Goal: Task Accomplishment & Management: Use online tool/utility

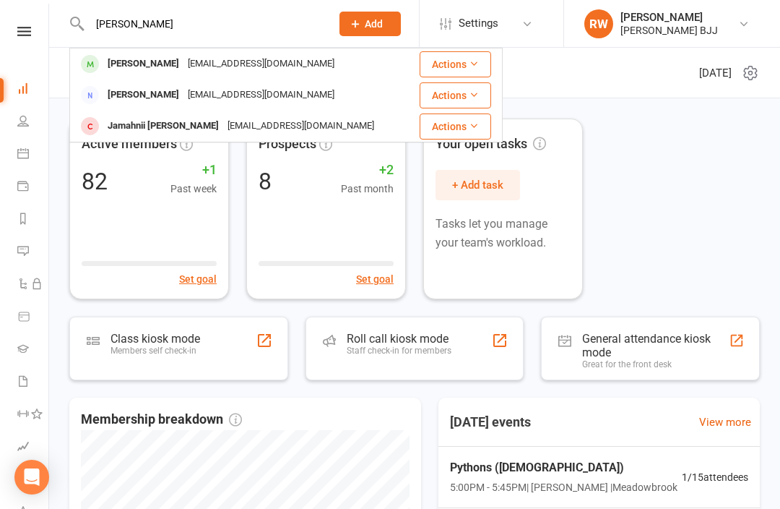
type input "[PERSON_NAME]"
click at [241, 59] on div "[EMAIL_ADDRESS][DOMAIN_NAME]" at bounding box center [261, 63] width 155 height 21
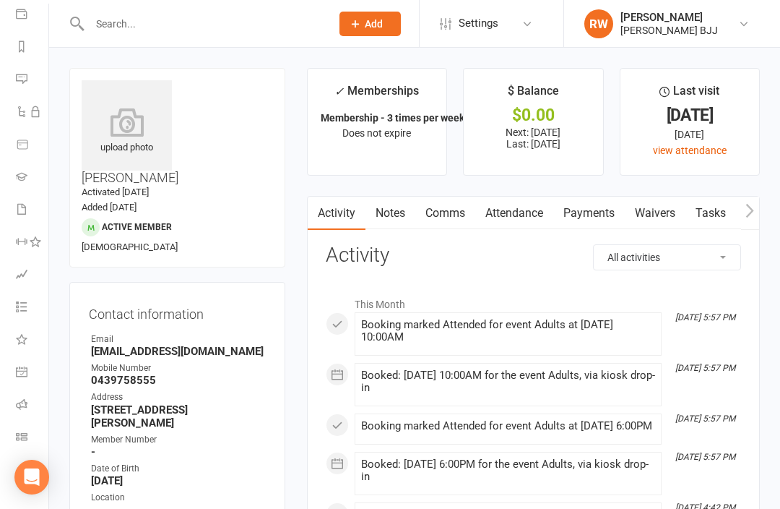
scroll to position [172, 1]
click at [25, 437] on icon at bounding box center [22, 437] width 12 height 12
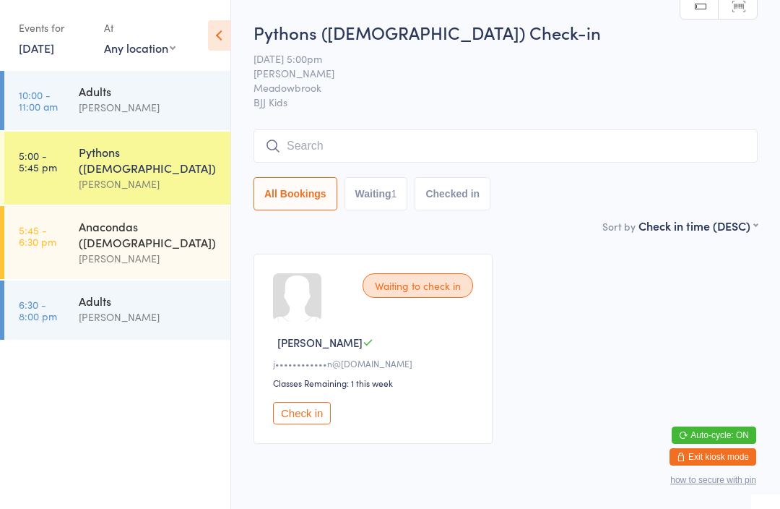
click at [161, 94] on div "Adults" at bounding box center [148, 91] width 139 height 16
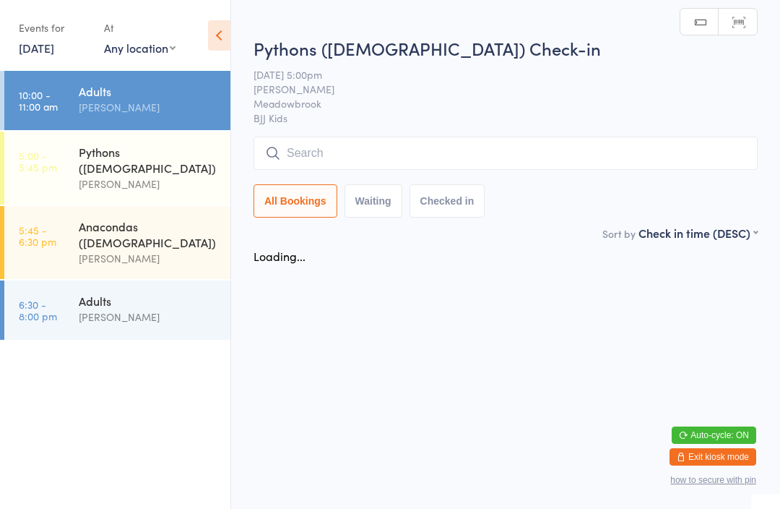
click at [345, 152] on input "search" at bounding box center [506, 153] width 504 height 33
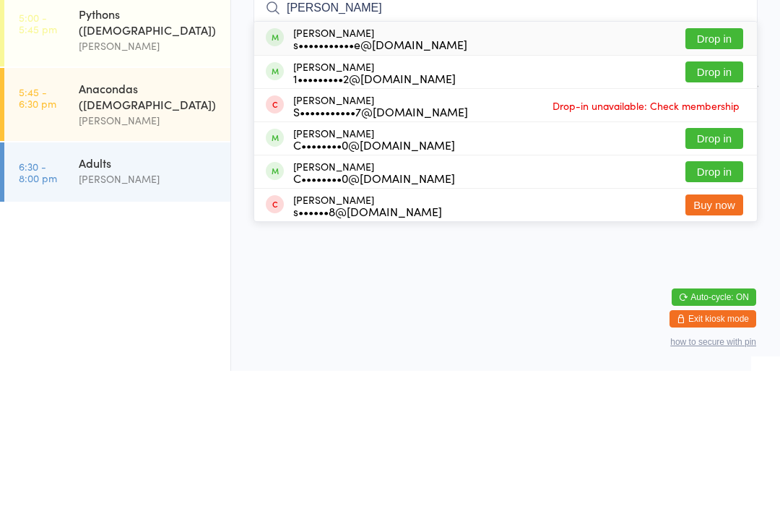
type input "Shane"
click at [720, 166] on button "Drop in" at bounding box center [715, 176] width 58 height 21
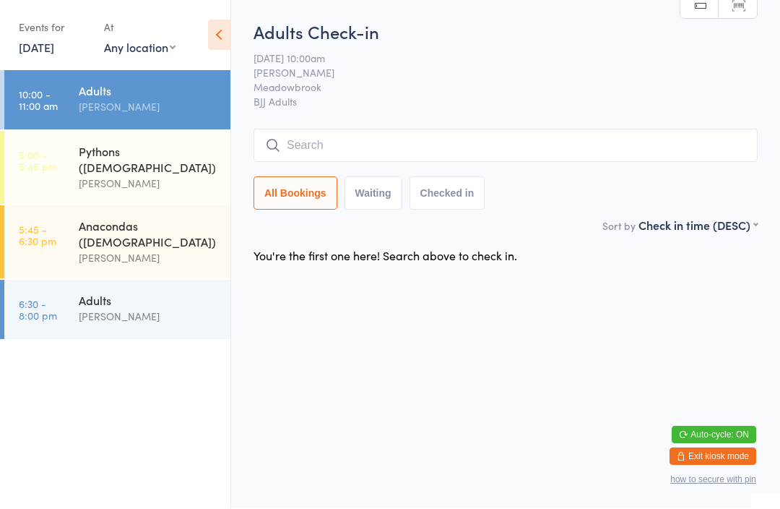
click at [335, 151] on input "search" at bounding box center [506, 145] width 504 height 33
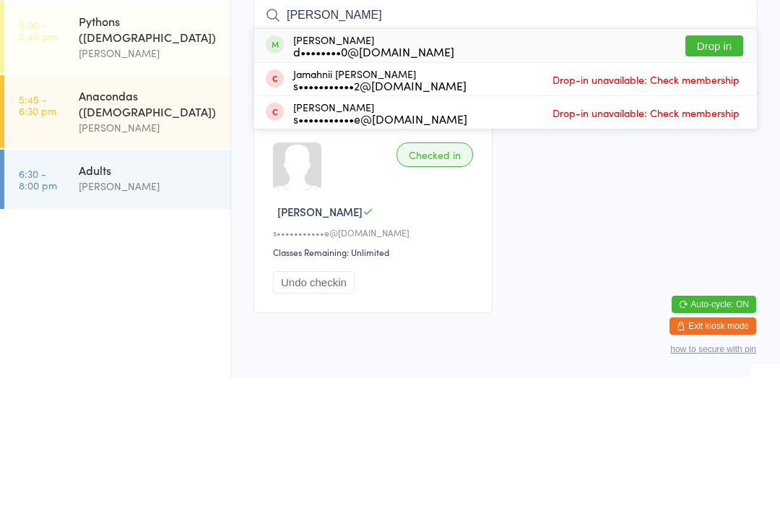
type input "[PERSON_NAME]"
click at [717, 166] on button "Drop in" at bounding box center [715, 176] width 58 height 21
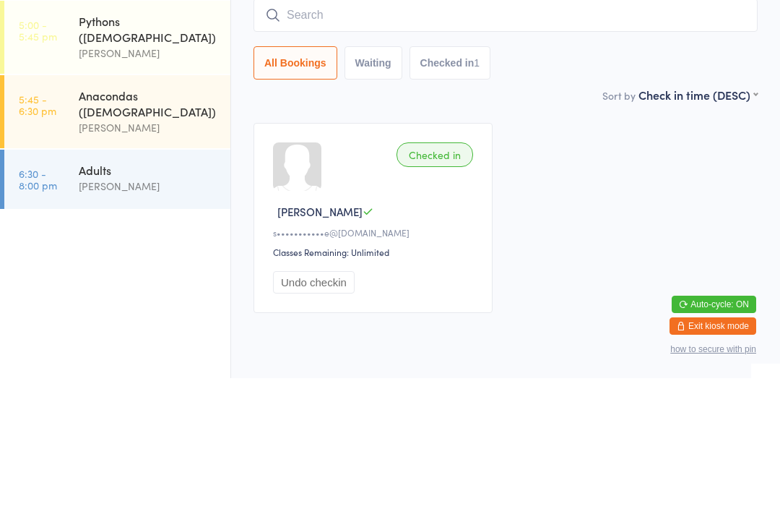
scroll to position [53, 0]
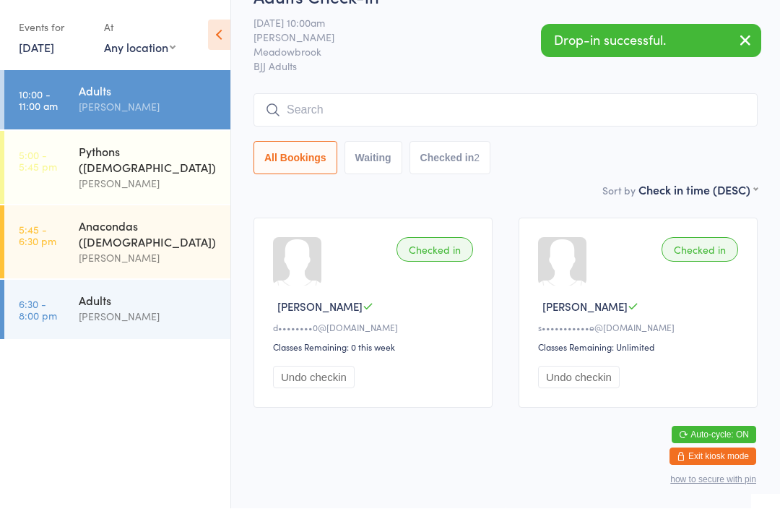
click at [425, 94] on input "search" at bounding box center [506, 110] width 504 height 33
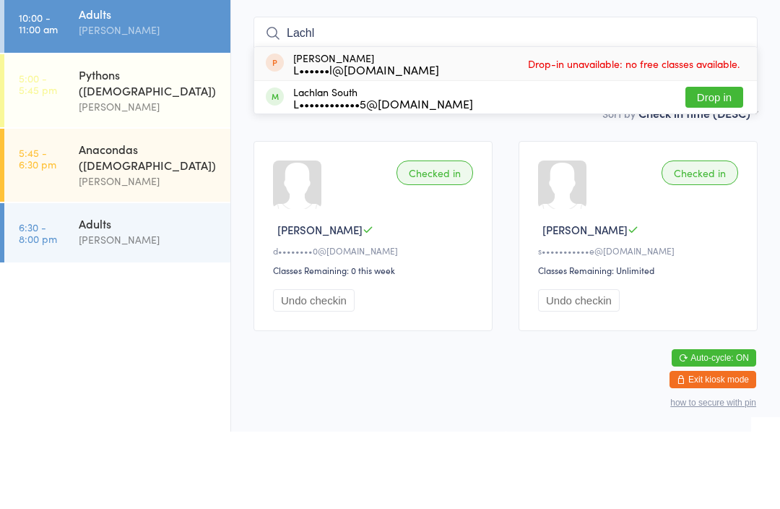
type input "Lachl"
click at [718, 164] on button "Drop in" at bounding box center [715, 174] width 58 height 21
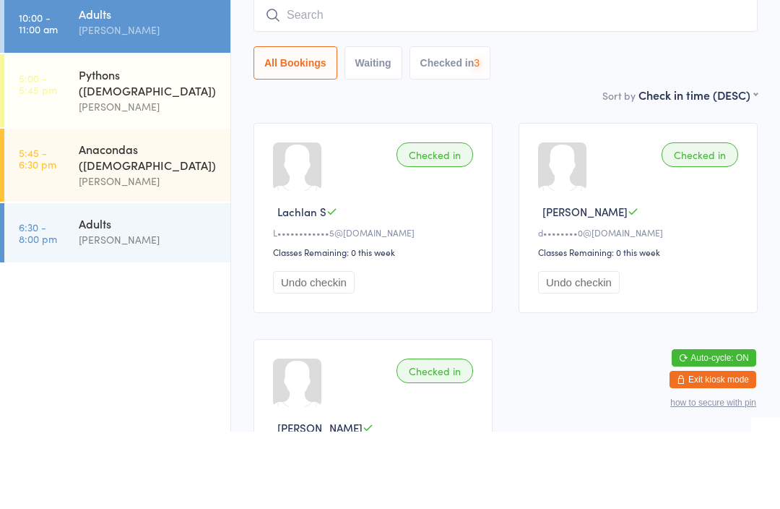
click at [149, 144] on div "Pythons ([DEMOGRAPHIC_DATA])" at bounding box center [148, 160] width 139 height 32
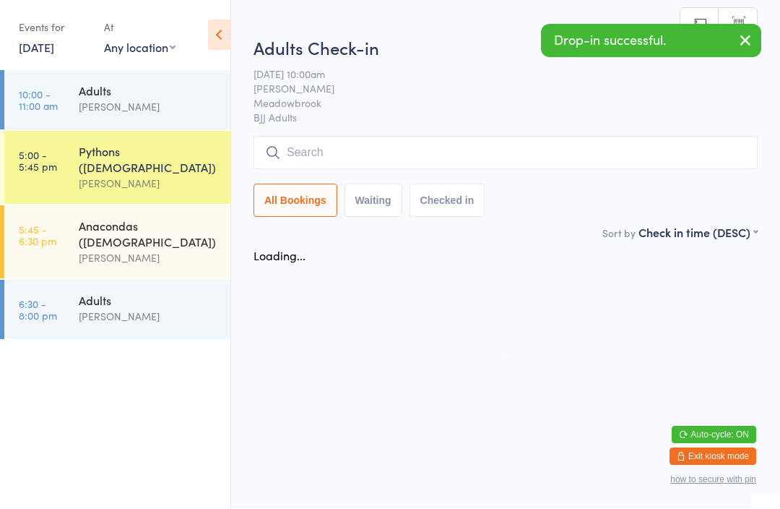
scroll to position [1, 0]
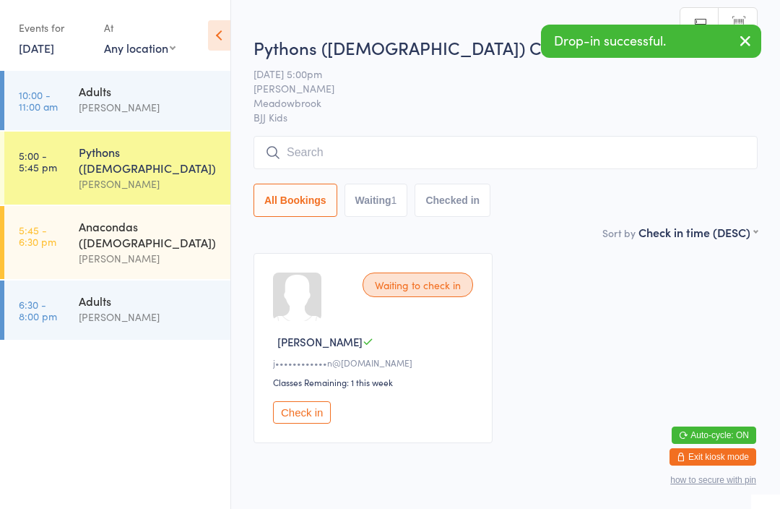
click at [335, 160] on input "search" at bounding box center [506, 152] width 504 height 33
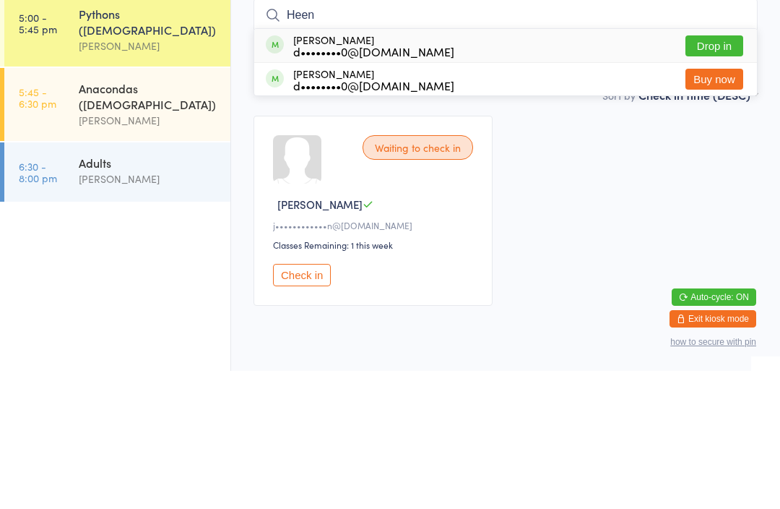
type input "Heen"
click at [717, 173] on button "Drop in" at bounding box center [715, 183] width 58 height 21
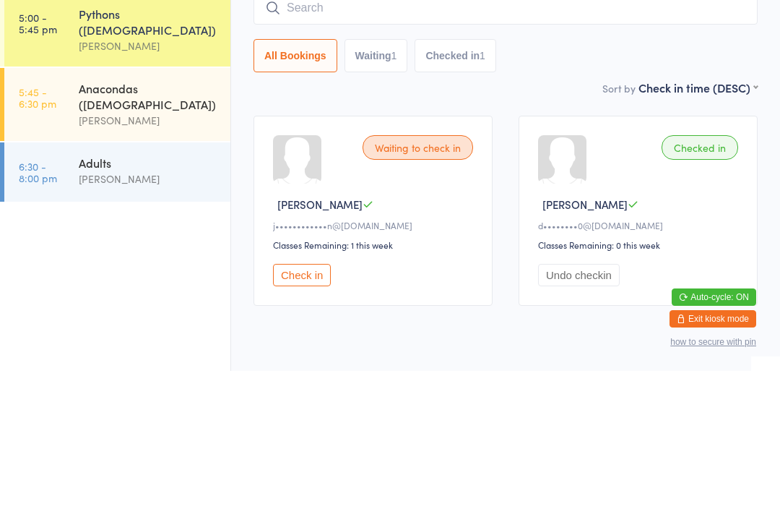
scroll to position [53, 0]
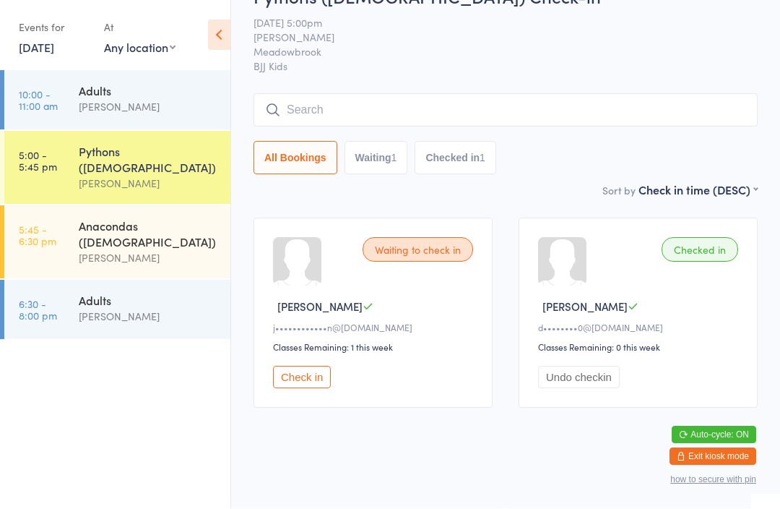
click at [718, 457] on button "Exit kiosk mode" at bounding box center [713, 456] width 87 height 17
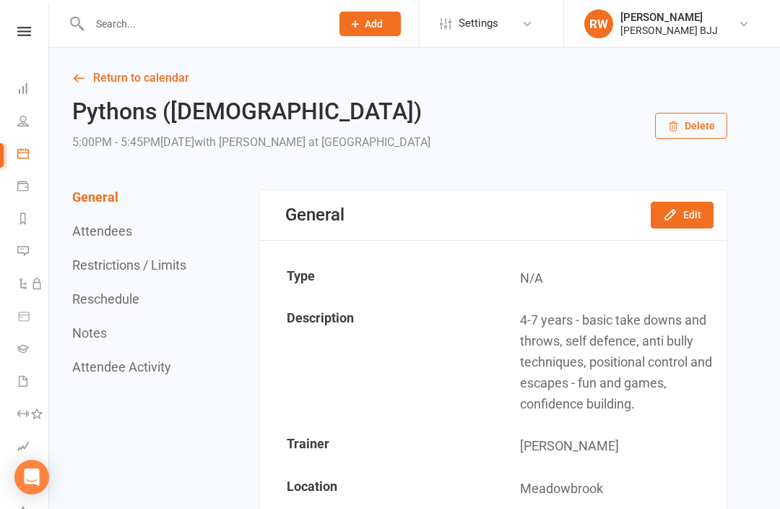
click at [224, 20] on input "text" at bounding box center [203, 24] width 236 height 20
click at [25, 424] on link "Class check-in" at bounding box center [32, 438] width 33 height 33
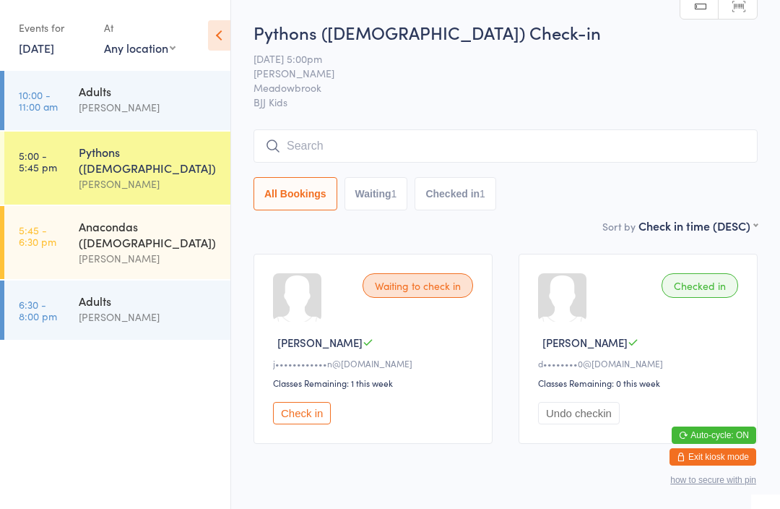
click at [557, 136] on input "search" at bounding box center [506, 145] width 504 height 33
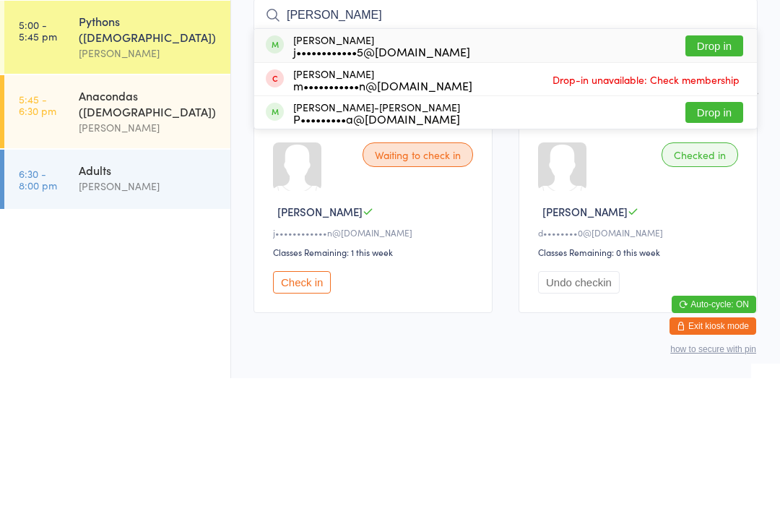
type input "Lara"
click at [724, 166] on button "Drop in" at bounding box center [715, 176] width 58 height 21
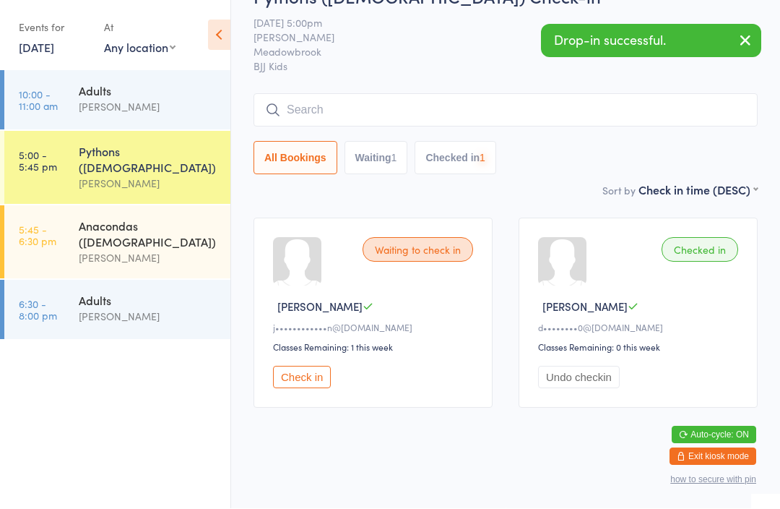
scroll to position [54, 0]
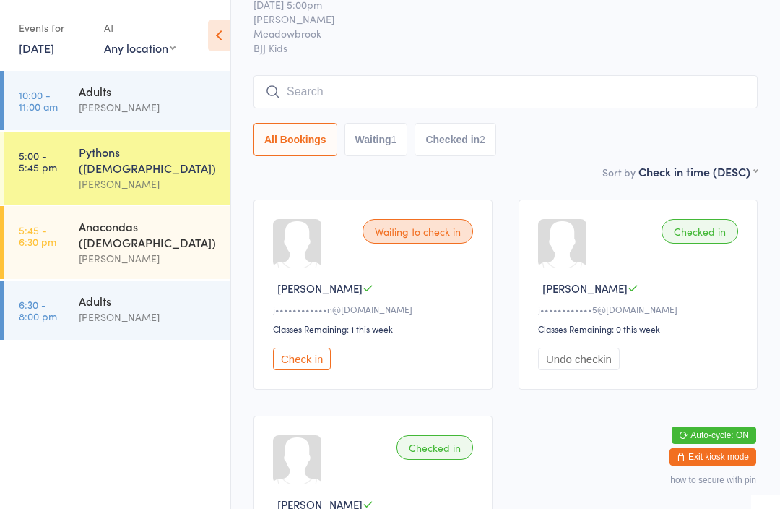
click at [702, 455] on button "Exit kiosk mode" at bounding box center [713, 456] width 87 height 17
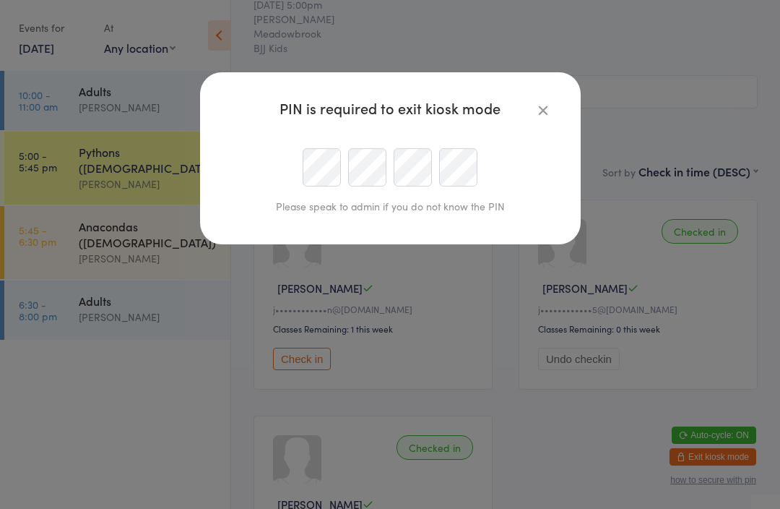
scroll to position [53, 0]
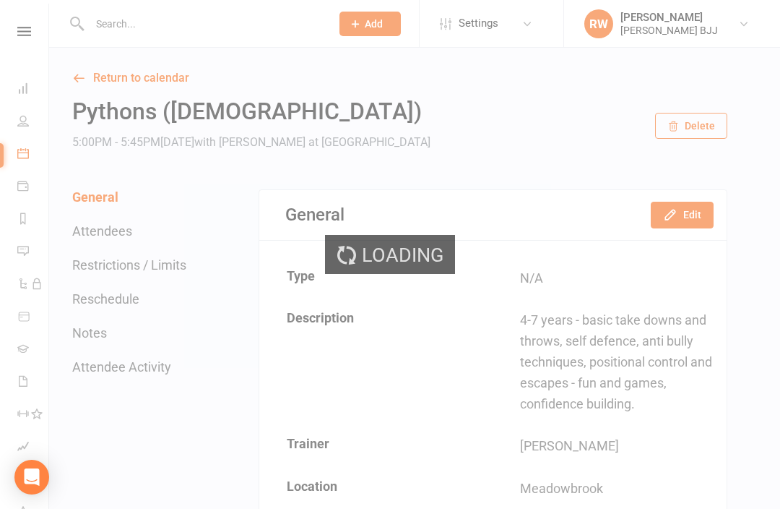
click at [205, 31] on input "text" at bounding box center [203, 24] width 236 height 20
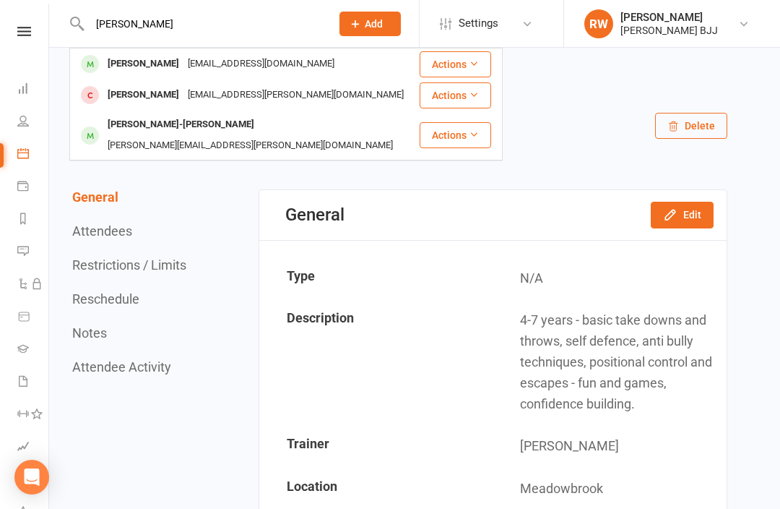
type input "[PERSON_NAME]"
click at [186, 56] on div "[EMAIL_ADDRESS][DOMAIN_NAME]" at bounding box center [261, 63] width 155 height 21
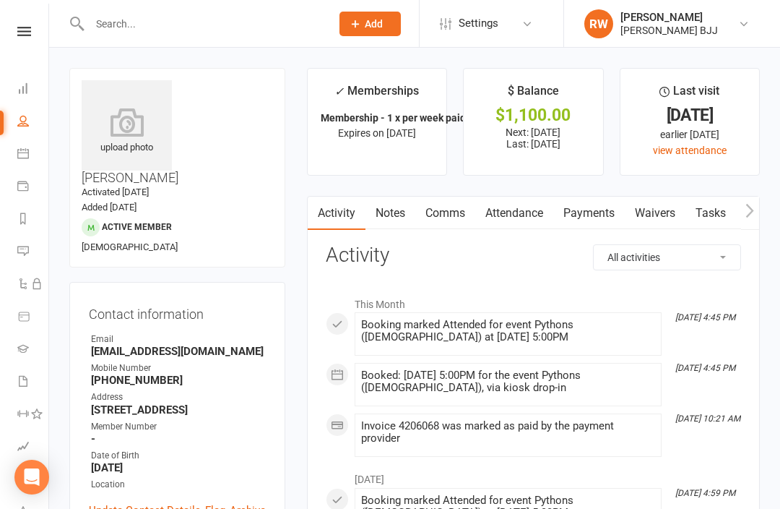
click at [193, 17] on input "text" at bounding box center [203, 24] width 236 height 20
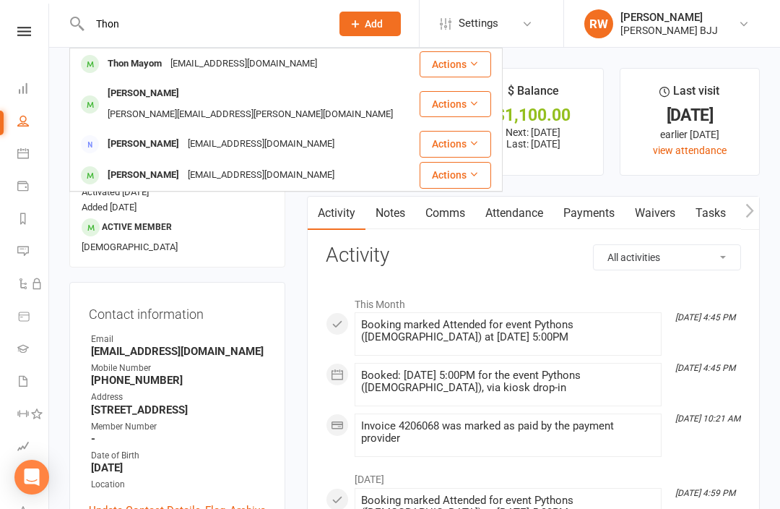
type input "Thon"
click at [189, 66] on div "Thonmayom682@gmail.com" at bounding box center [243, 63] width 155 height 21
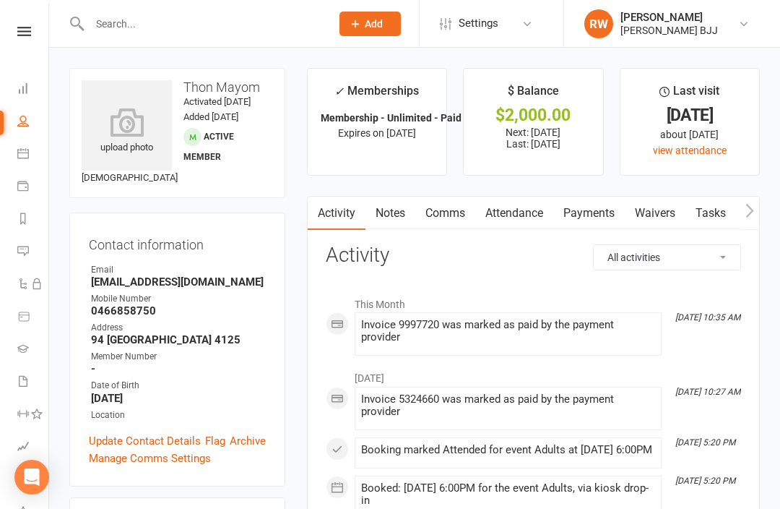
click at [592, 217] on link "Payments" at bounding box center [590, 213] width 72 height 33
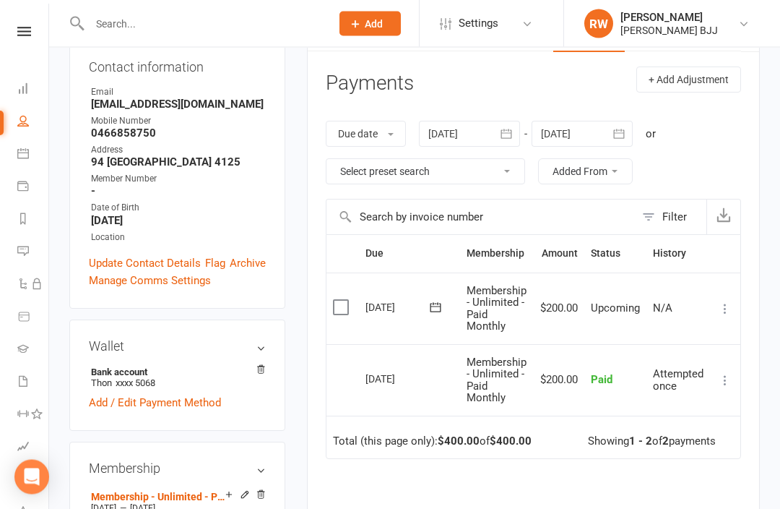
scroll to position [181, 0]
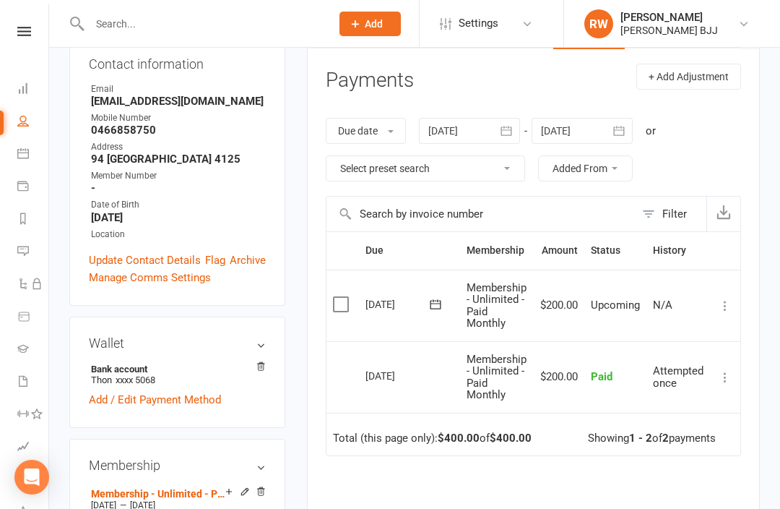
click at [504, 126] on icon "button" at bounding box center [506, 130] width 11 height 9
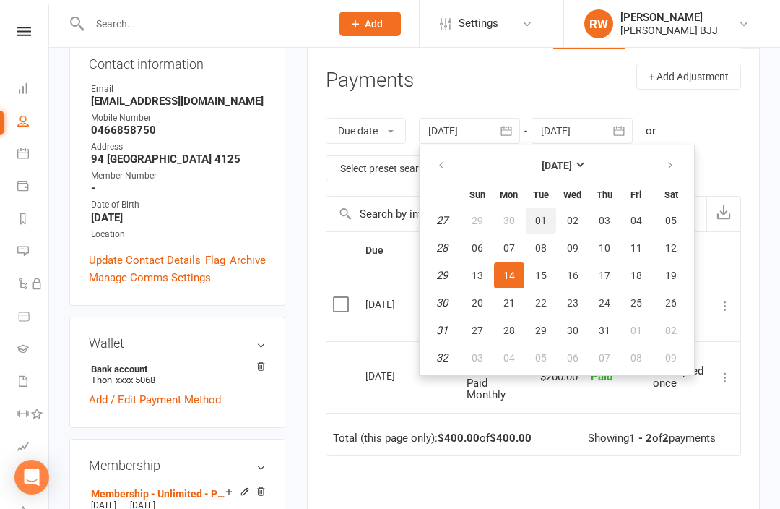
click at [546, 215] on span "01" at bounding box center [541, 221] width 12 height 12
type input "01 Jul 2025"
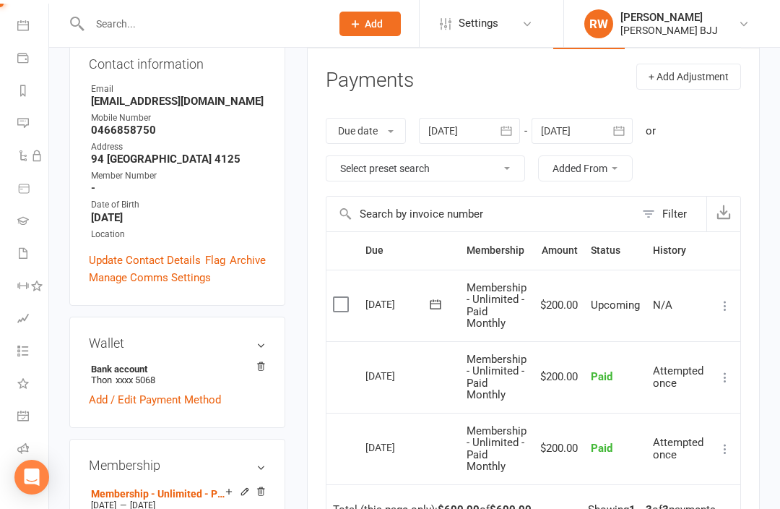
scroll to position [124, 0]
click at [23, 486] on icon at bounding box center [23, 484] width 12 height 12
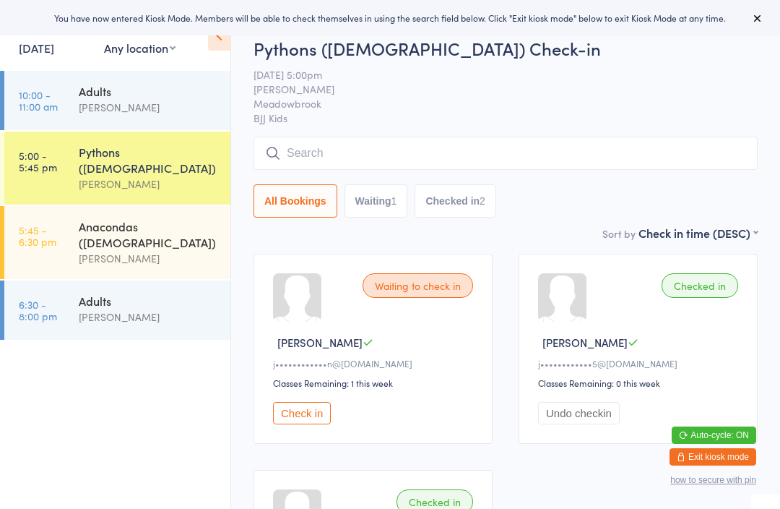
click at [352, 145] on input "search" at bounding box center [506, 153] width 504 height 33
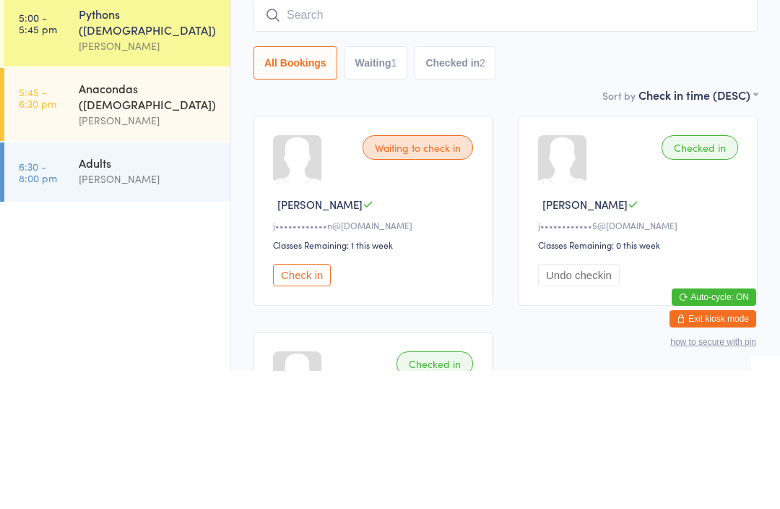
type input "H"
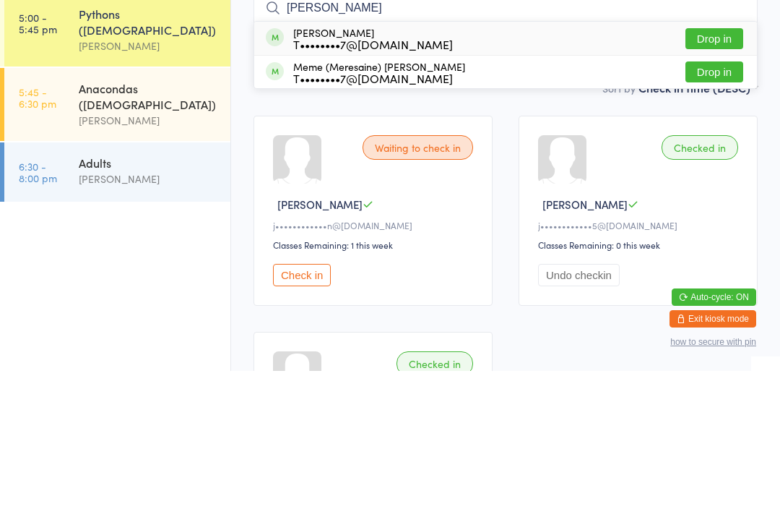
type input "[PERSON_NAME]"
click at [716, 166] on button "Drop in" at bounding box center [715, 176] width 58 height 21
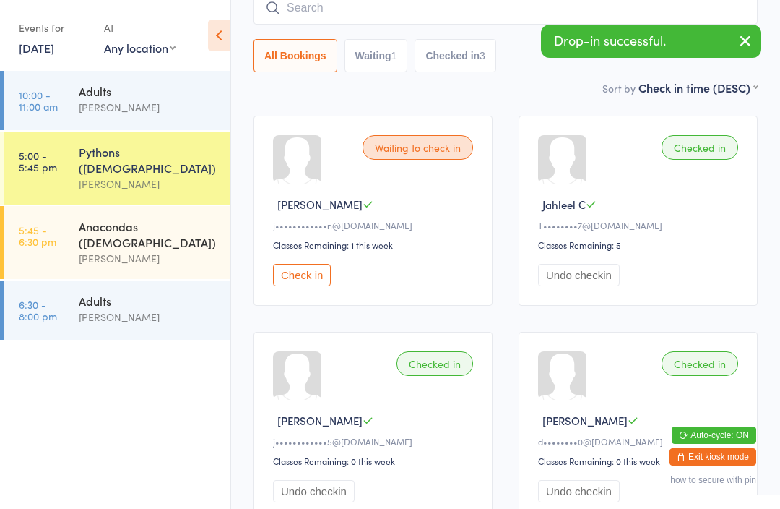
click at [340, 14] on input "search" at bounding box center [506, 7] width 504 height 33
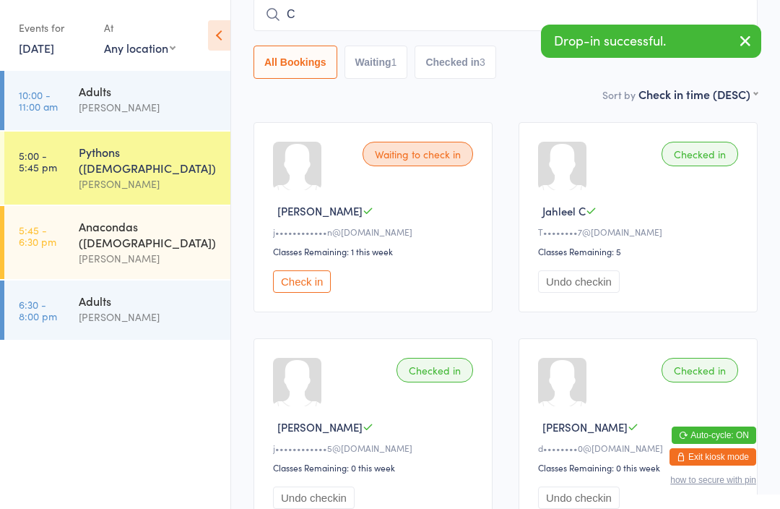
scroll to position [131, 0]
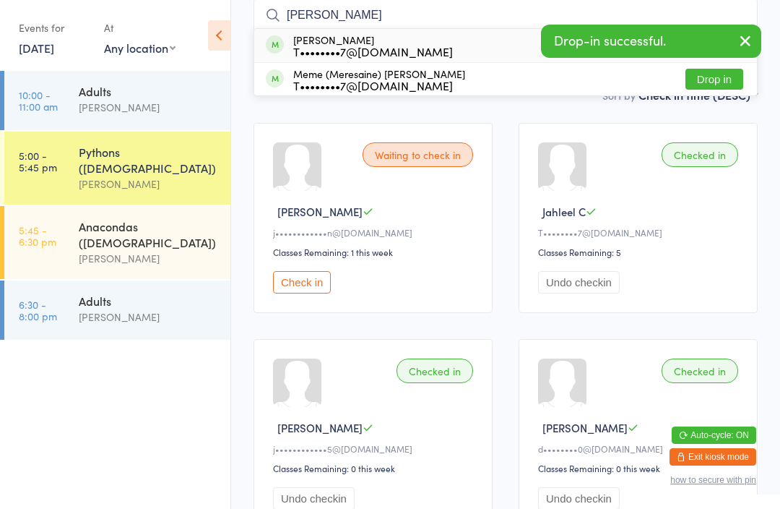
type input "[PERSON_NAME]"
click at [717, 77] on button "Drop in" at bounding box center [715, 79] width 58 height 21
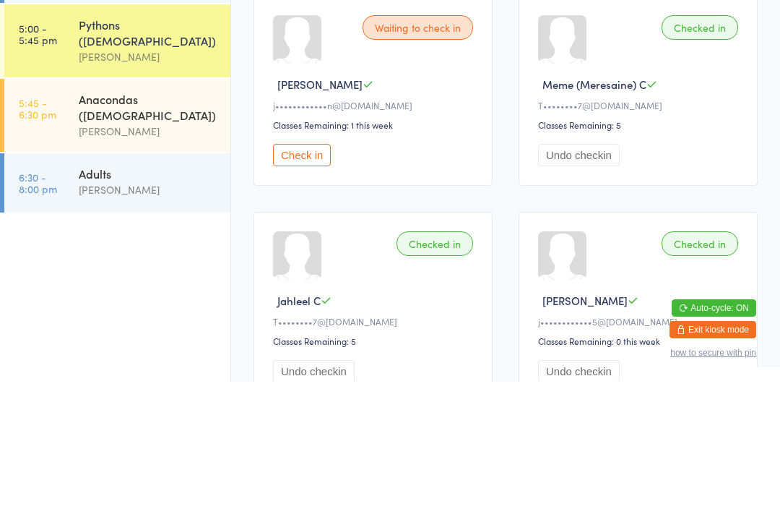
click at [299, 271] on button "Check in" at bounding box center [302, 282] width 58 height 22
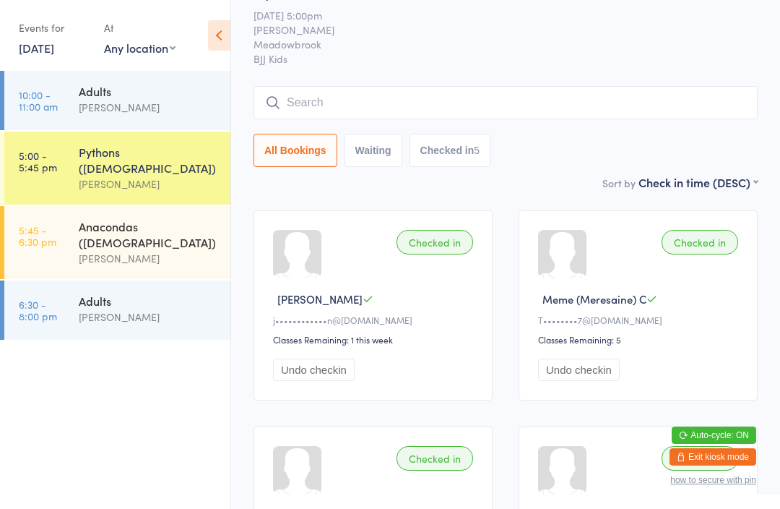
click at [405, 102] on input "search" at bounding box center [506, 102] width 504 height 33
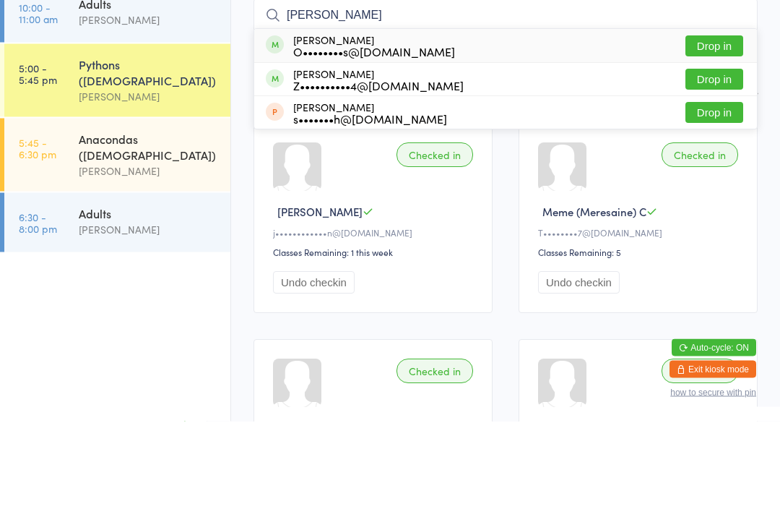
type input "Hazel"
click at [739, 124] on button "Drop in" at bounding box center [715, 134] width 58 height 21
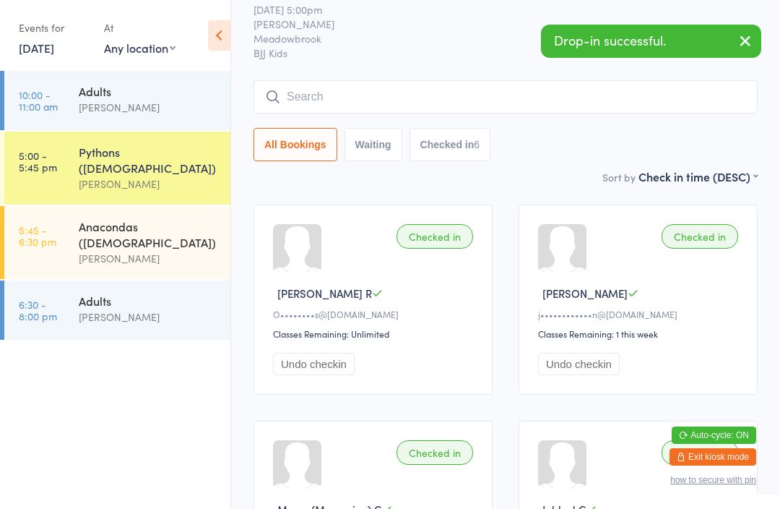
scroll to position [45, 0]
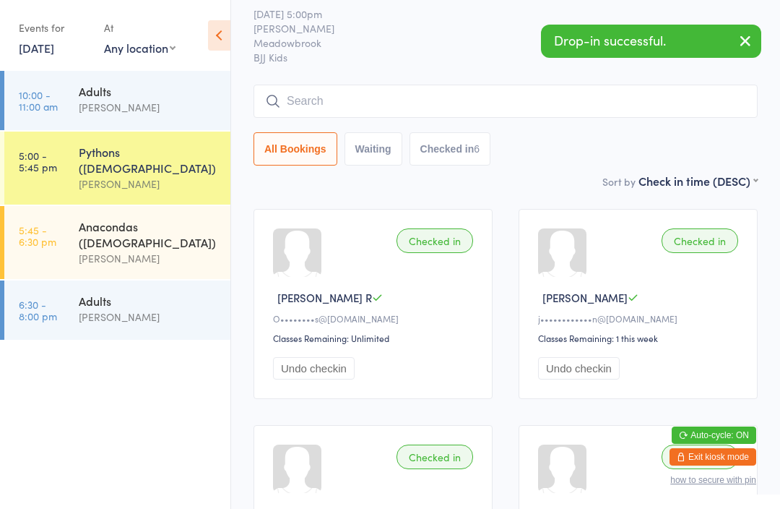
click at [372, 87] on input "search" at bounding box center [506, 101] width 504 height 33
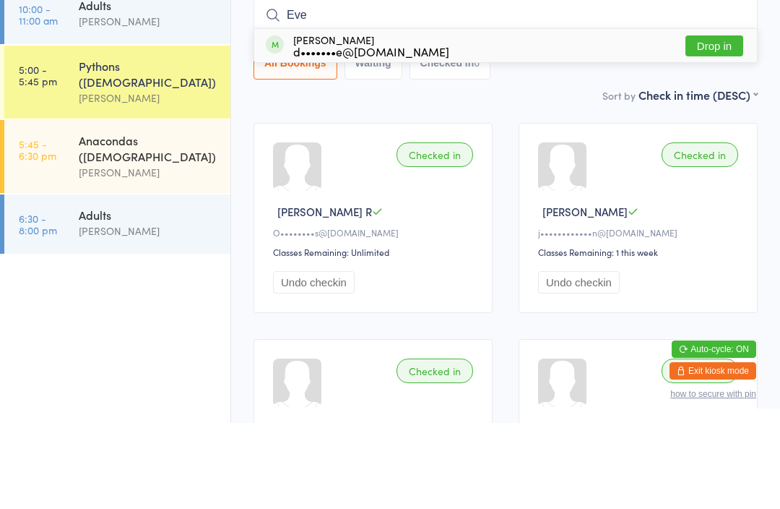
type input "Eve"
click at [712, 121] on button "Drop in" at bounding box center [715, 131] width 58 height 21
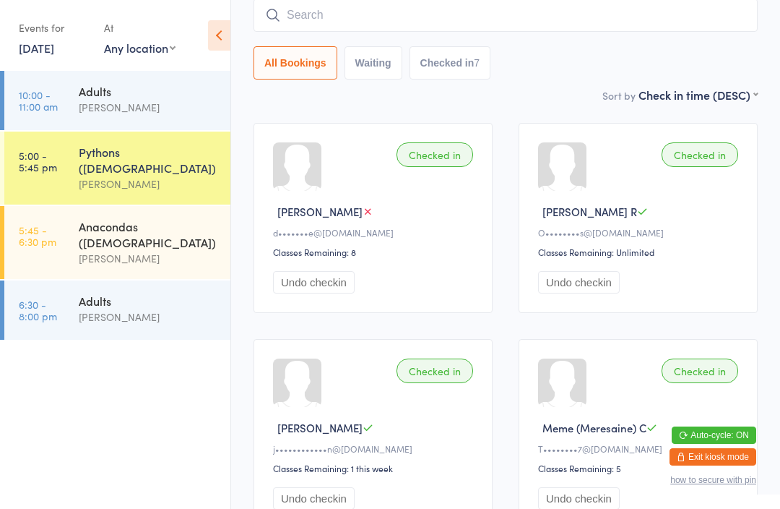
click at [722, 465] on button "Exit kiosk mode" at bounding box center [713, 456] width 87 height 17
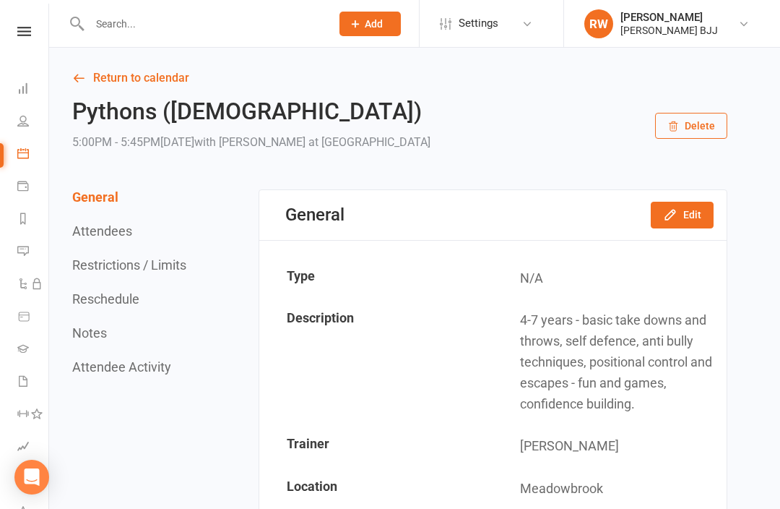
click at [207, 27] on input "text" at bounding box center [203, 24] width 236 height 20
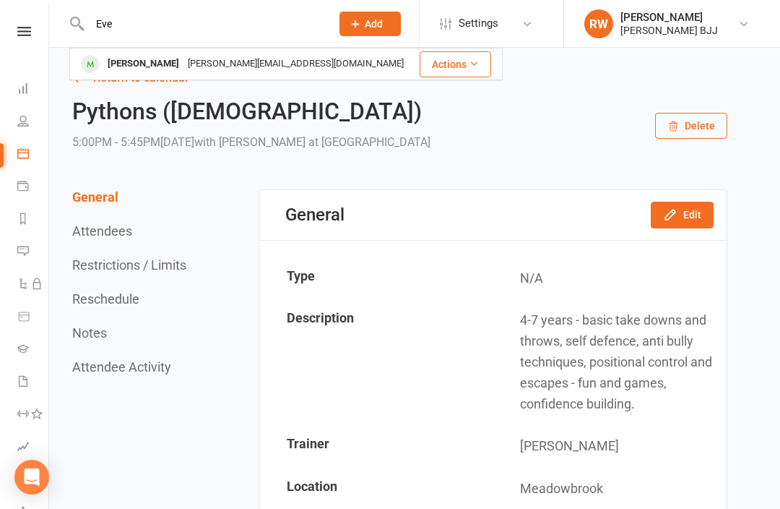
type input "Eve"
click at [184, 64] on div "db-harvie@hotmail.com" at bounding box center [296, 63] width 225 height 21
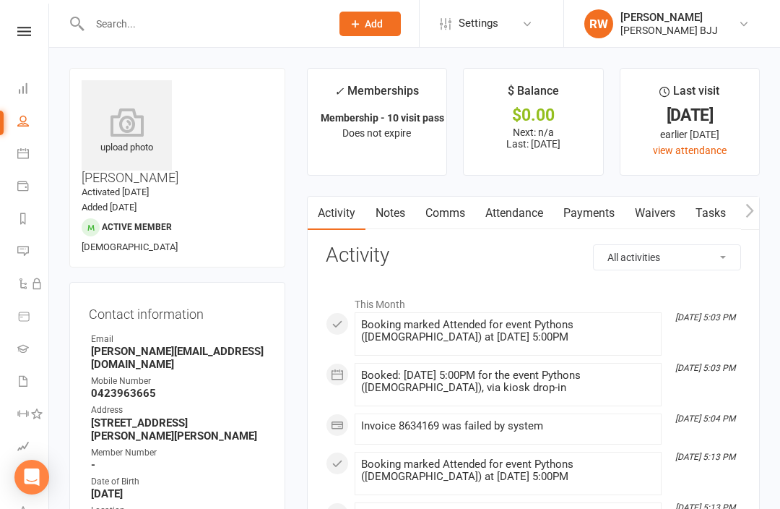
click at [613, 209] on link "Payments" at bounding box center [590, 213] width 72 height 33
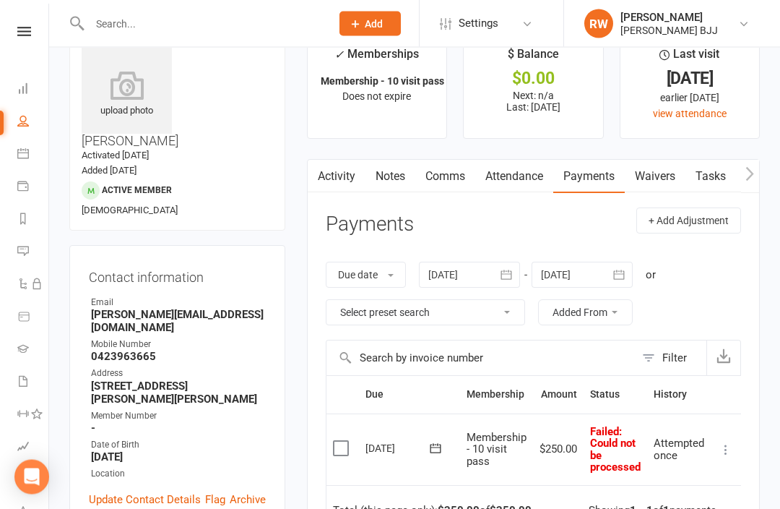
click at [733, 451] on icon at bounding box center [726, 450] width 14 height 14
click at [688, 501] on link "Mark as Paid (POS)" at bounding box center [662, 506] width 143 height 29
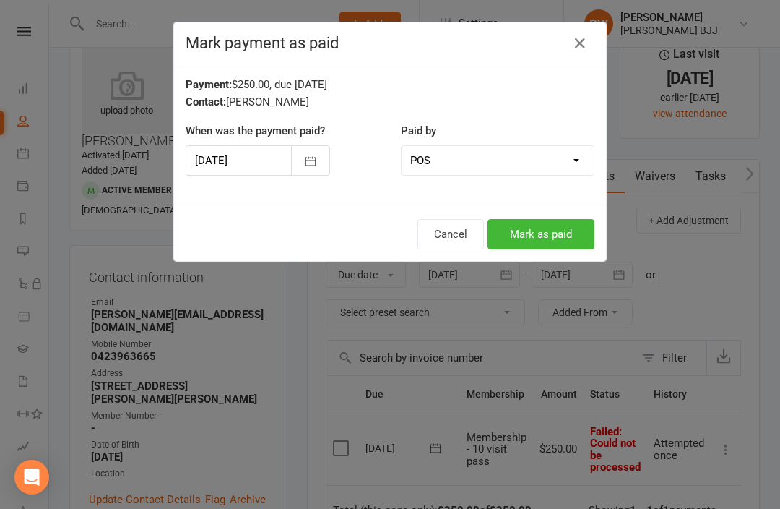
click at [548, 225] on button "Mark as paid" at bounding box center [541, 234] width 107 height 30
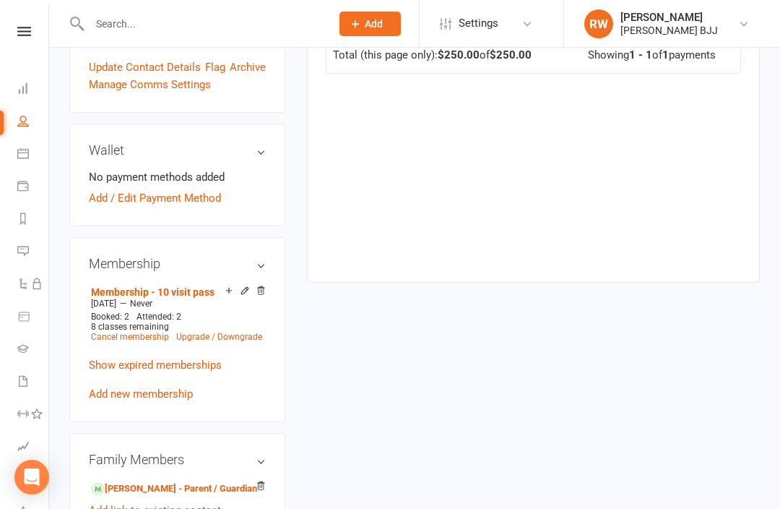
scroll to position [465, 0]
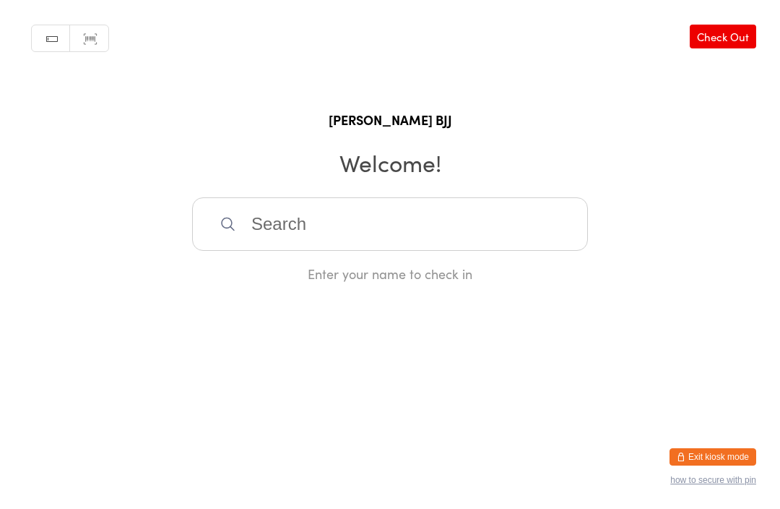
click at [727, 455] on button "Exit kiosk mode" at bounding box center [713, 456] width 87 height 17
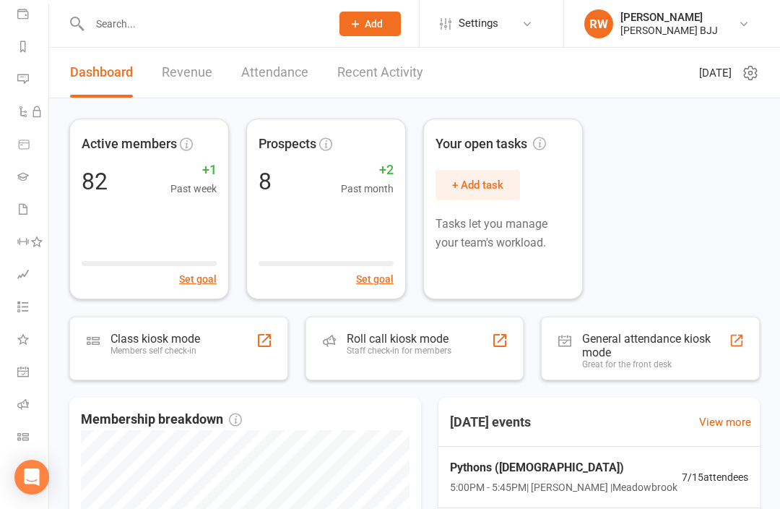
scroll to position [172, 0]
click at [22, 439] on icon at bounding box center [23, 437] width 12 height 12
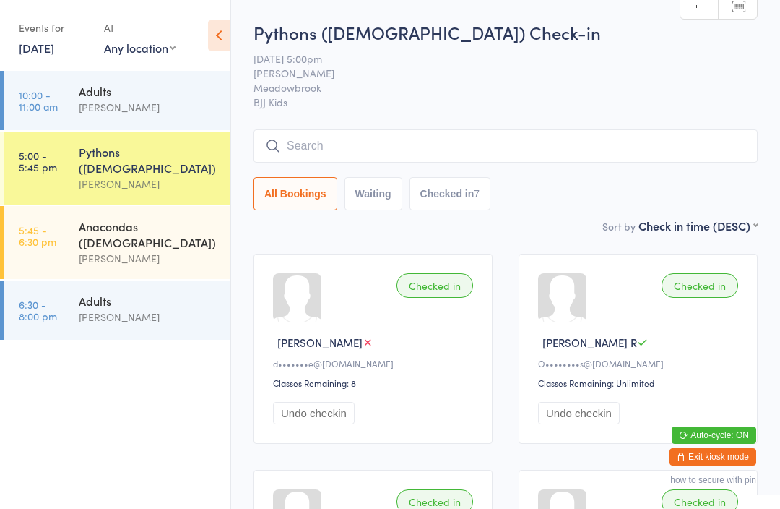
click at [718, 457] on button "Exit kiosk mode" at bounding box center [713, 456] width 87 height 17
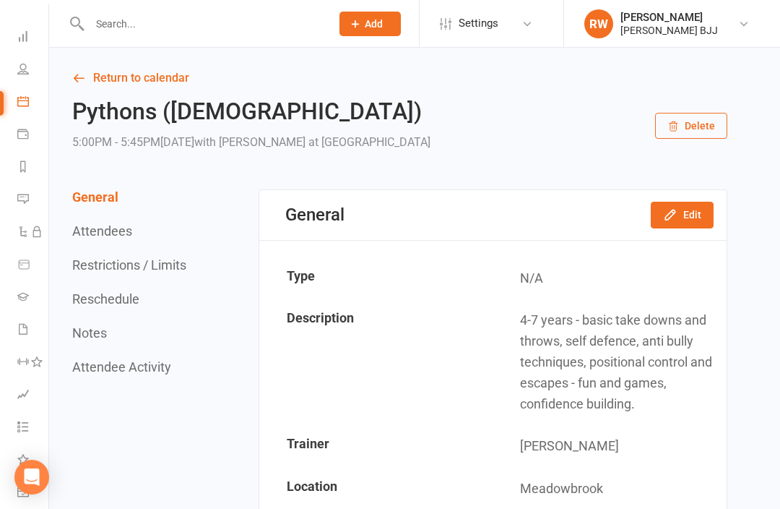
scroll to position [53, 0]
click at [20, 331] on icon at bounding box center [23, 328] width 12 height 12
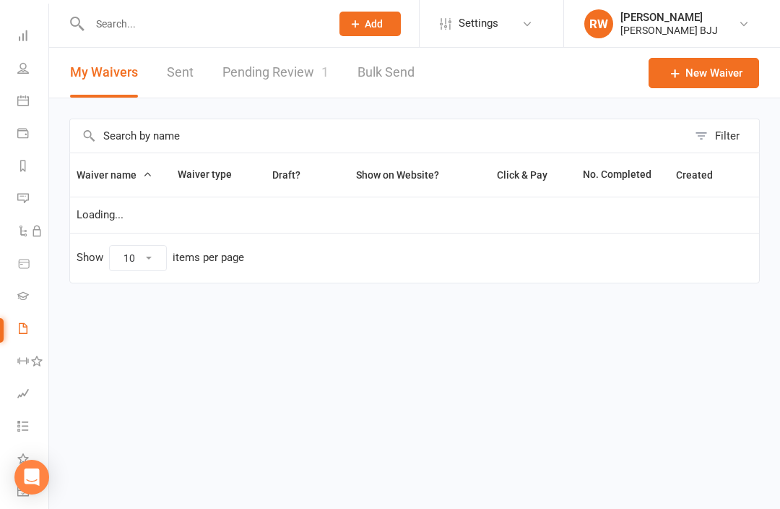
click at [186, 17] on input "text" at bounding box center [203, 24] width 236 height 20
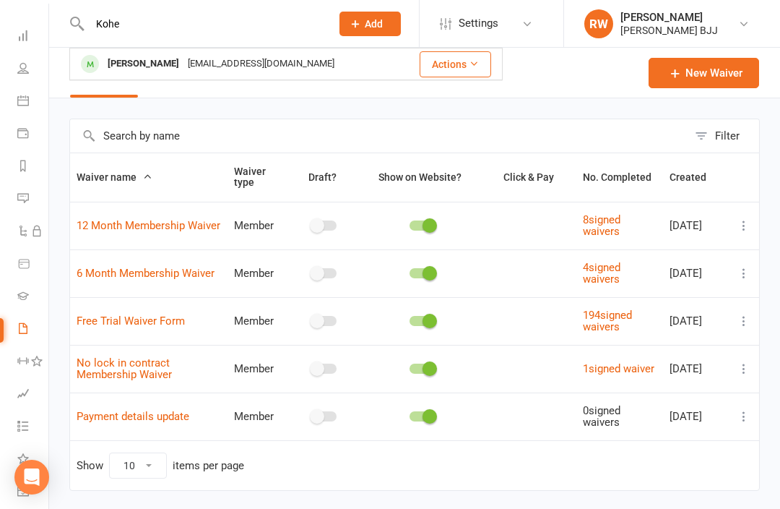
type input "Kohe"
click at [155, 57] on div "[PERSON_NAME]" at bounding box center [143, 63] width 80 height 21
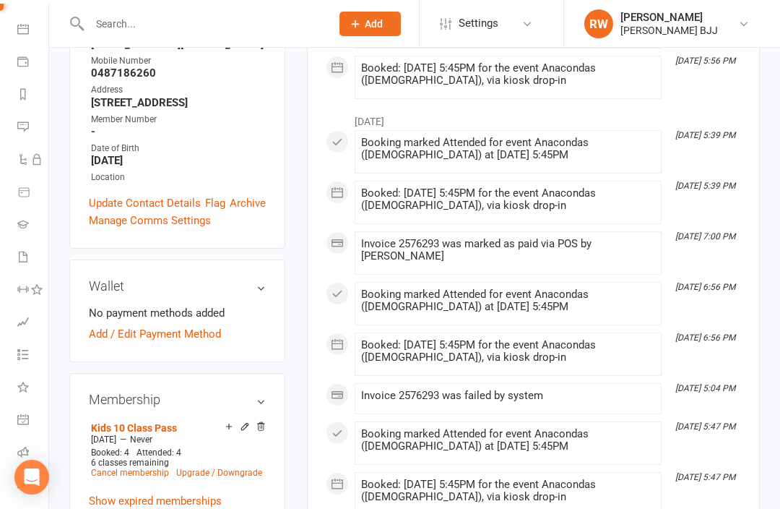
scroll to position [327, 0]
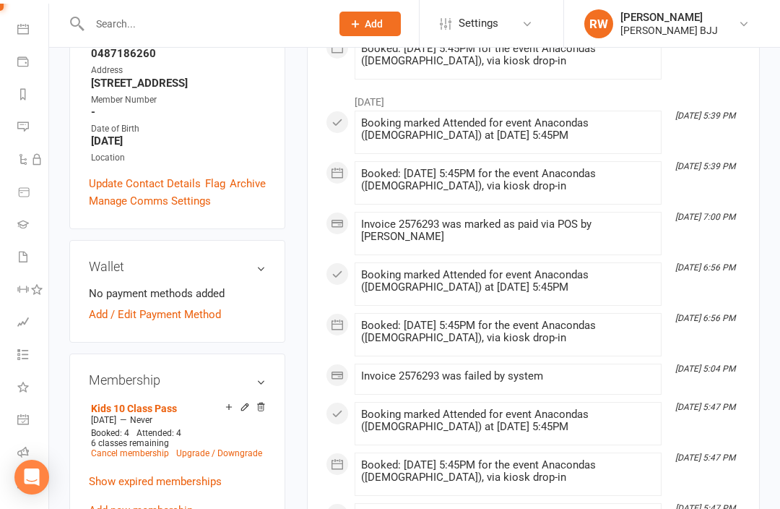
click at [33, 481] on link "Class check-in" at bounding box center [33, 486] width 33 height 33
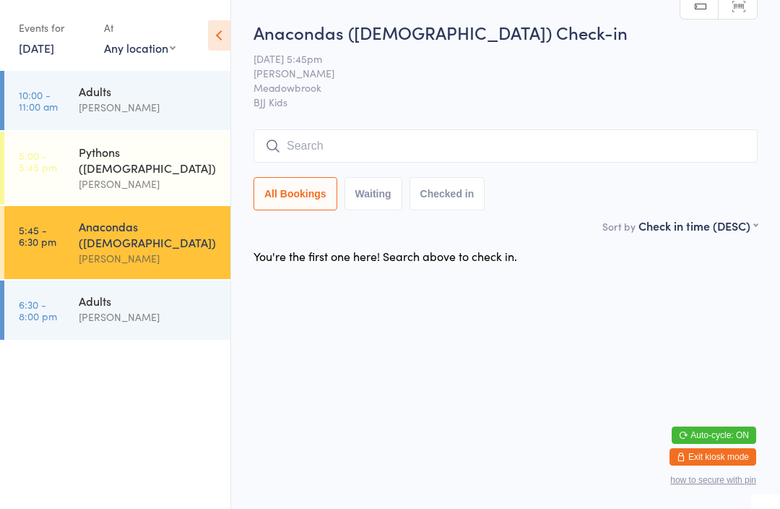
click at [363, 147] on input "search" at bounding box center [506, 145] width 504 height 33
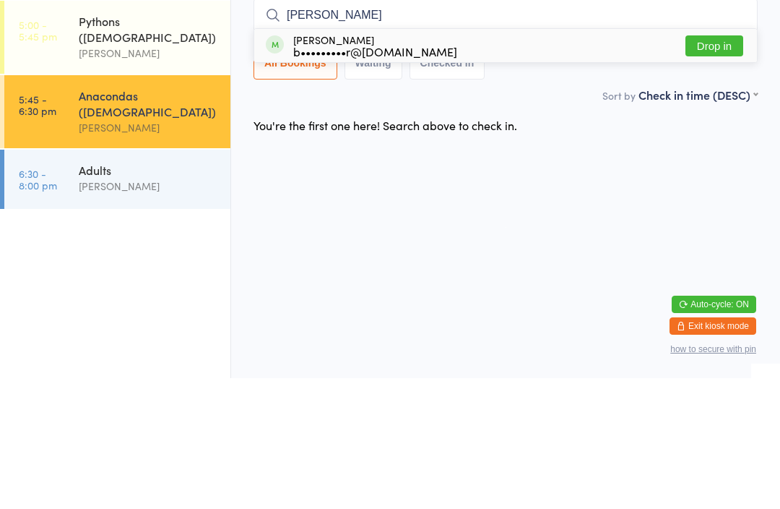
type input "Kohen"
click at [710, 166] on button "Drop in" at bounding box center [715, 176] width 58 height 21
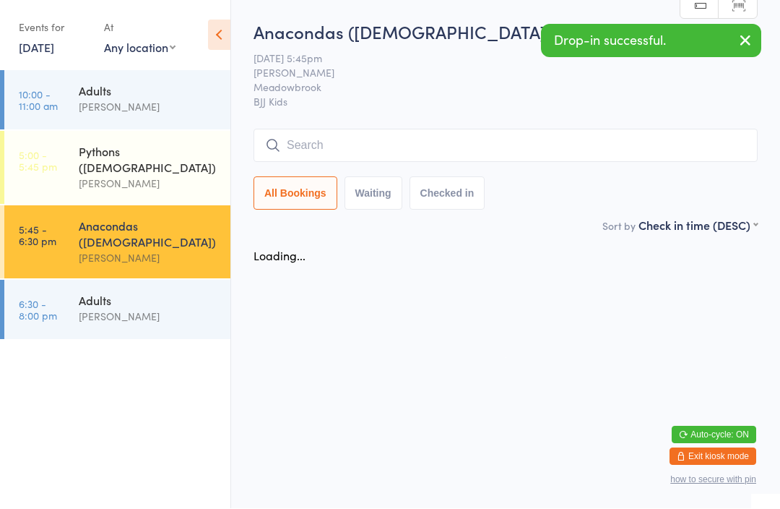
scroll to position [1, 0]
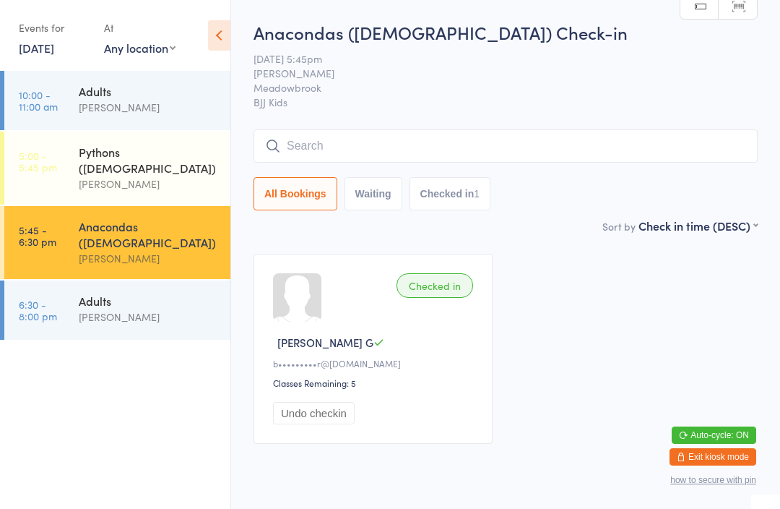
click at [385, 152] on input "search" at bounding box center [506, 145] width 504 height 33
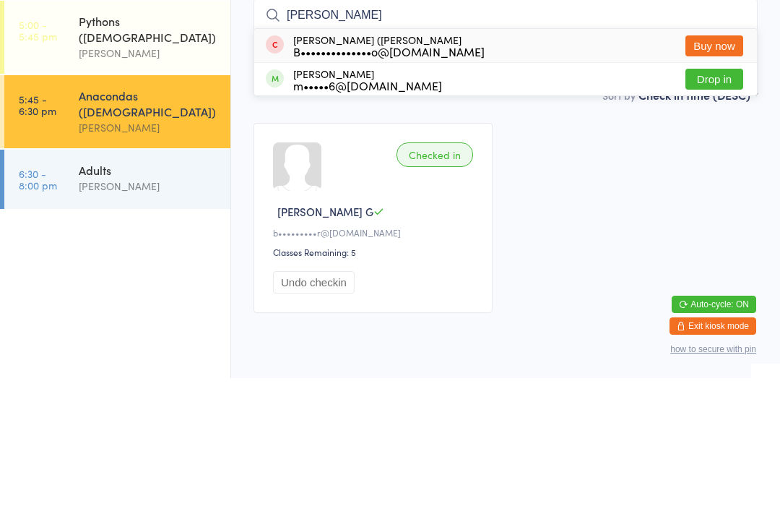
type input "Alex"
click at [718, 199] on button "Drop in" at bounding box center [715, 209] width 58 height 21
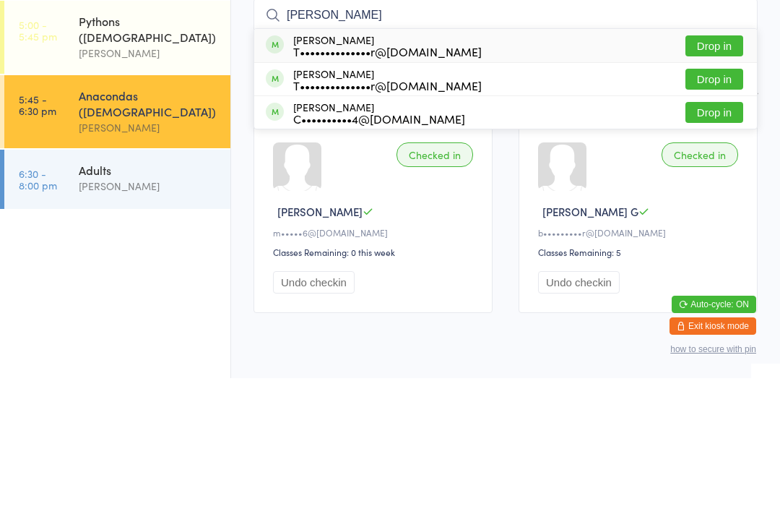
type input "Turner"
click at [718, 166] on button "Drop in" at bounding box center [715, 176] width 58 height 21
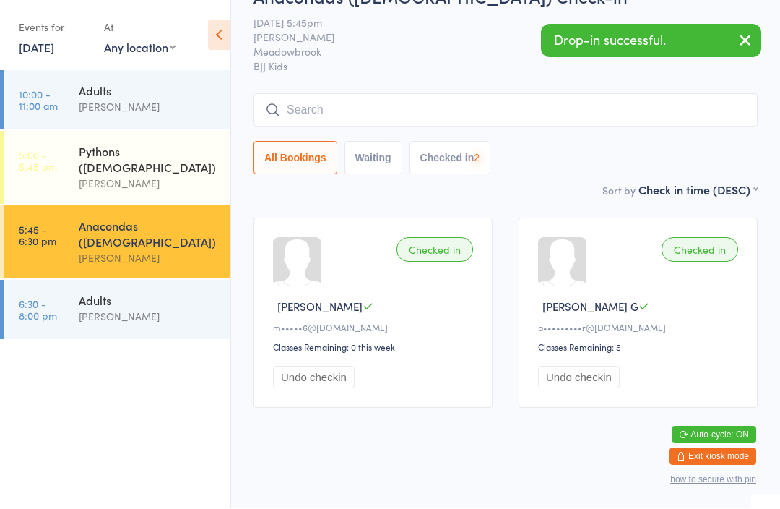
click at [386, 94] on input "search" at bounding box center [506, 110] width 504 height 33
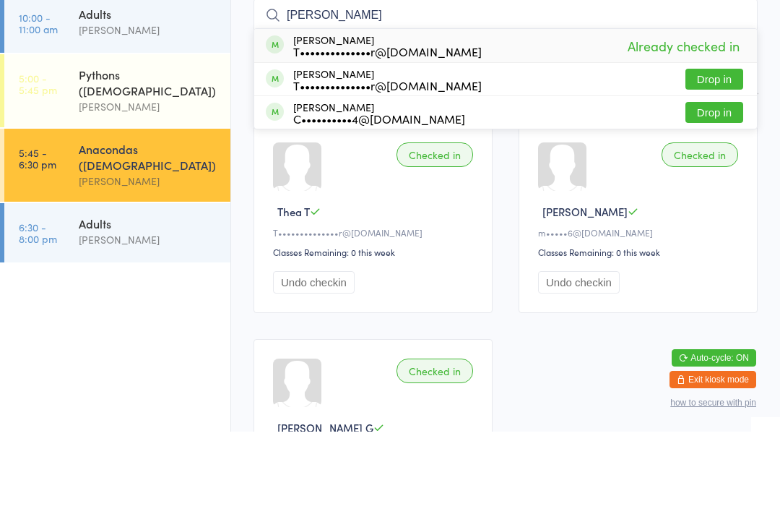
type input "Turner"
click at [721, 146] on button "Drop in" at bounding box center [715, 156] width 58 height 21
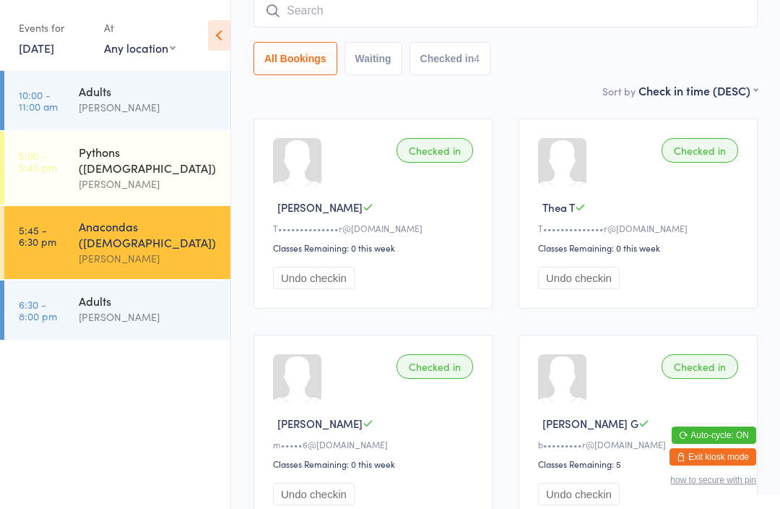
scroll to position [121, 0]
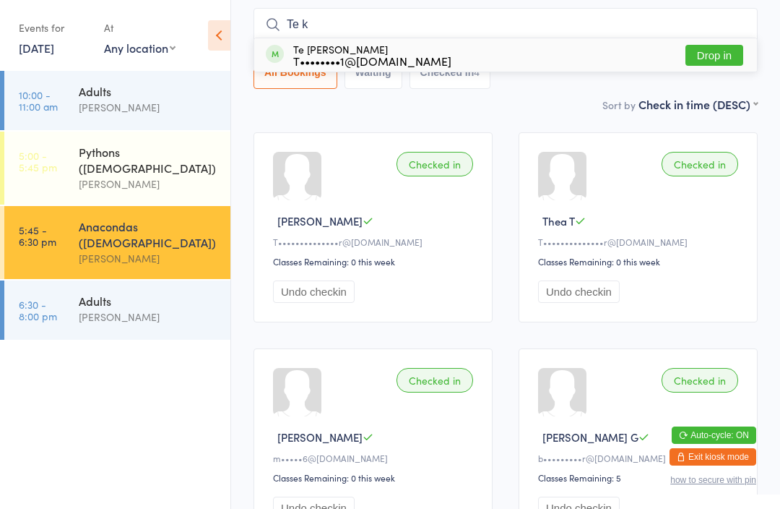
type input "Te k"
click at [726, 58] on button "Drop in" at bounding box center [715, 55] width 58 height 21
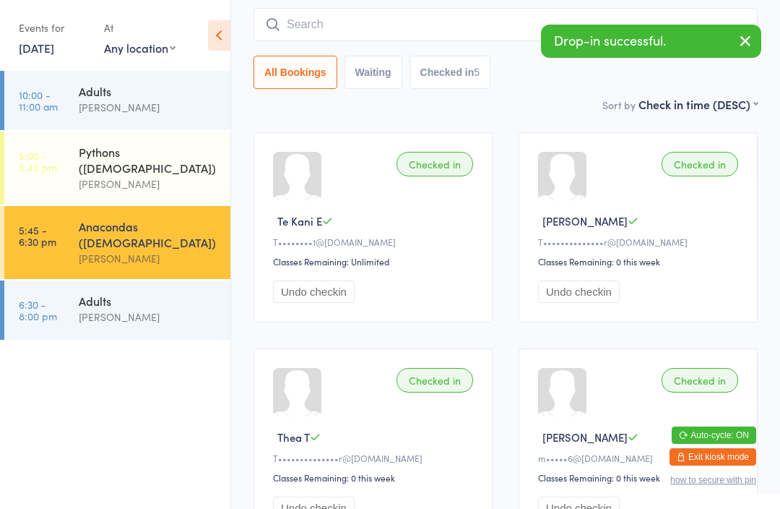
click at [329, 30] on input "search" at bounding box center [506, 24] width 504 height 33
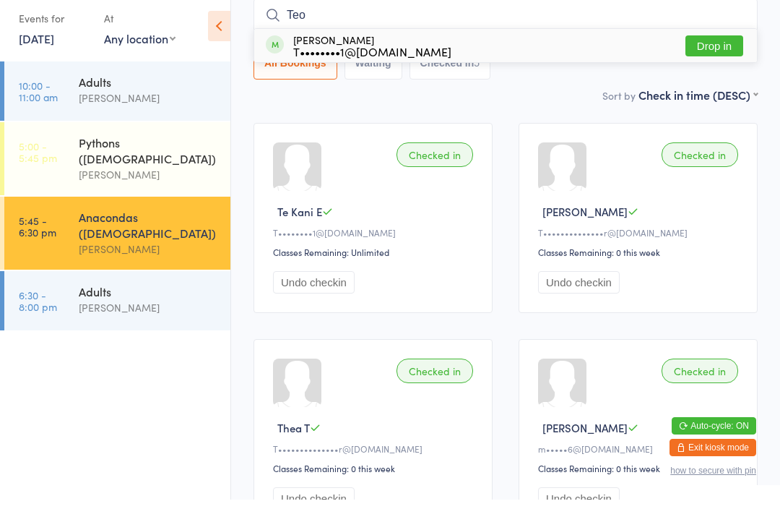
type input "Teo"
click at [723, 50] on button "Drop in" at bounding box center [715, 55] width 58 height 21
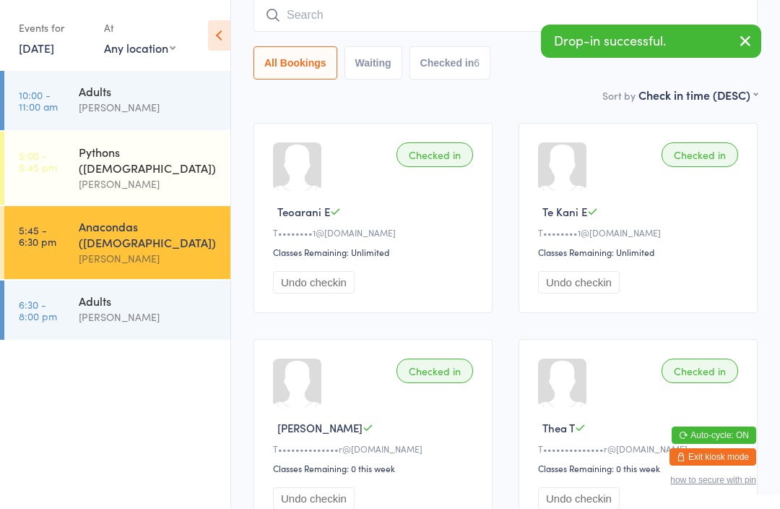
click at [426, 5] on input "search" at bounding box center [506, 15] width 504 height 33
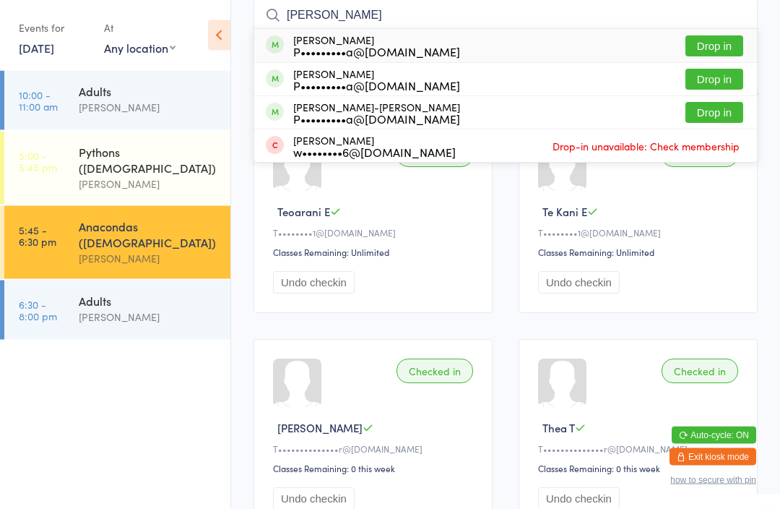
type input "Waara"
click at [724, 77] on button "Drop in" at bounding box center [715, 79] width 58 height 21
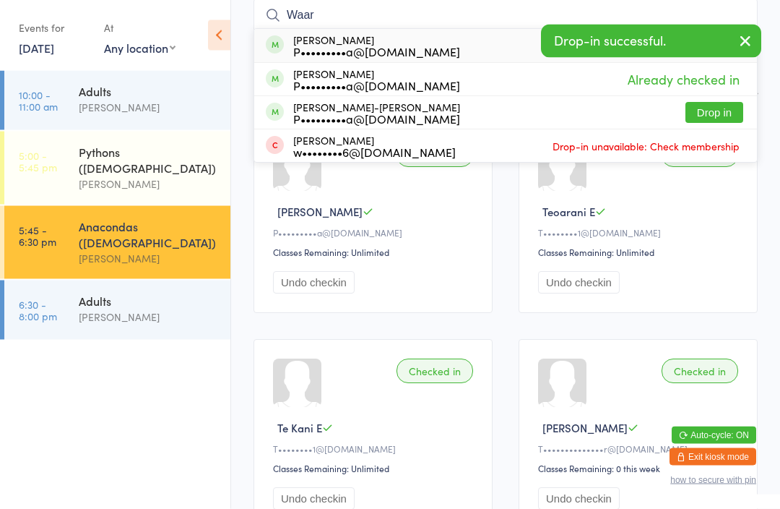
type input "Waar"
click at [720, 112] on button "Drop in" at bounding box center [715, 113] width 58 height 21
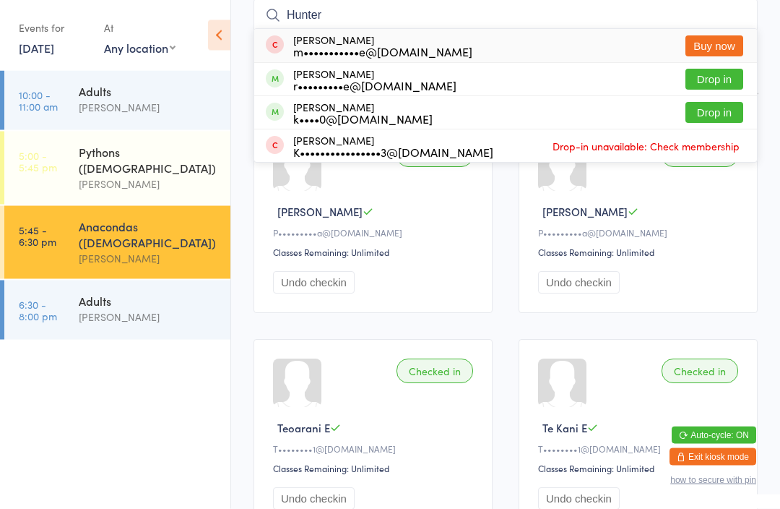
type input "Hunter"
click at [719, 115] on button "Drop in" at bounding box center [715, 113] width 58 height 21
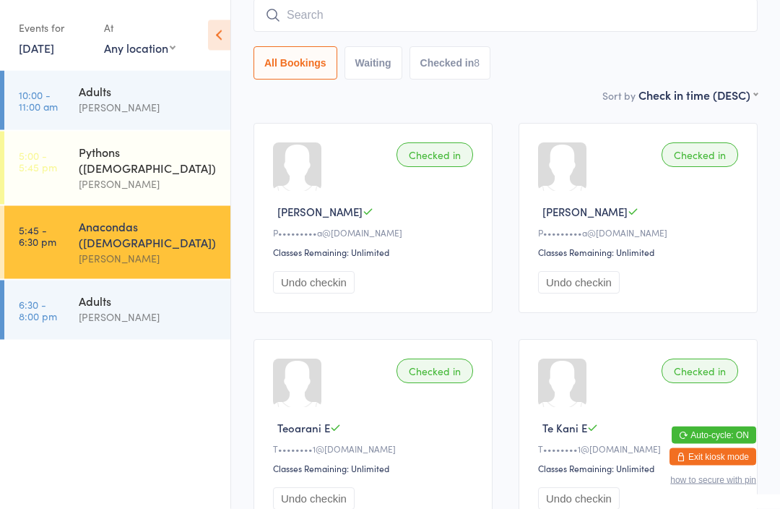
scroll to position [131, 0]
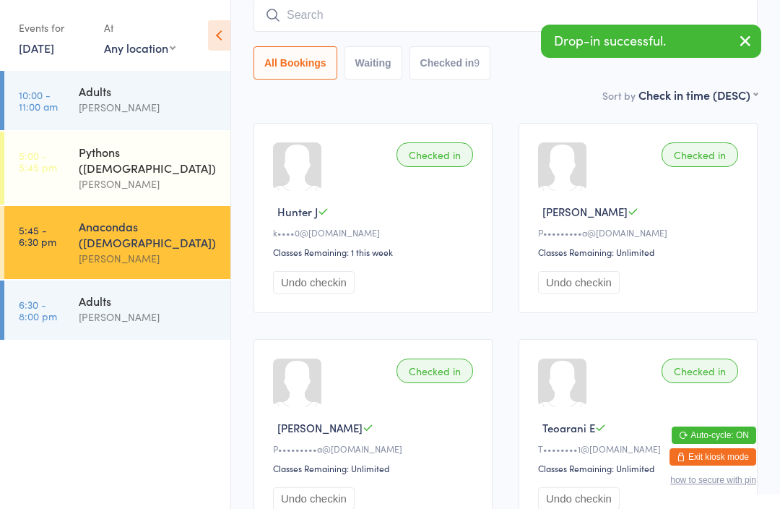
click at [469, 27] on input "search" at bounding box center [506, 15] width 504 height 33
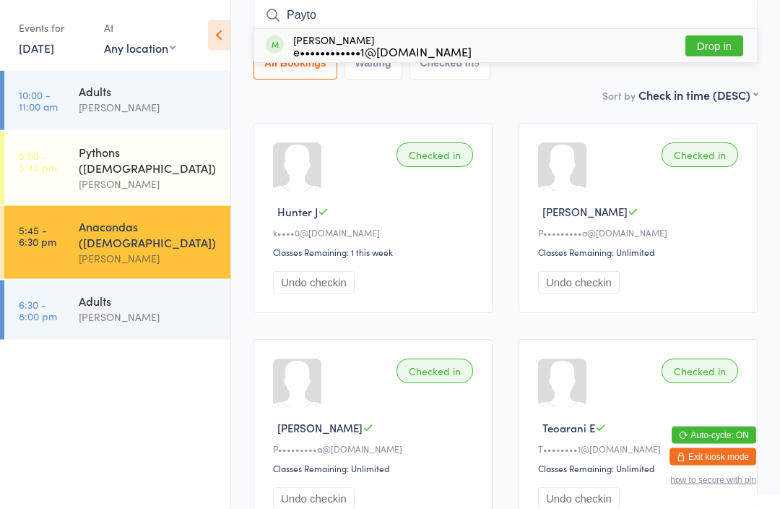
type input "Payto"
click at [728, 49] on button "Drop in" at bounding box center [715, 46] width 58 height 21
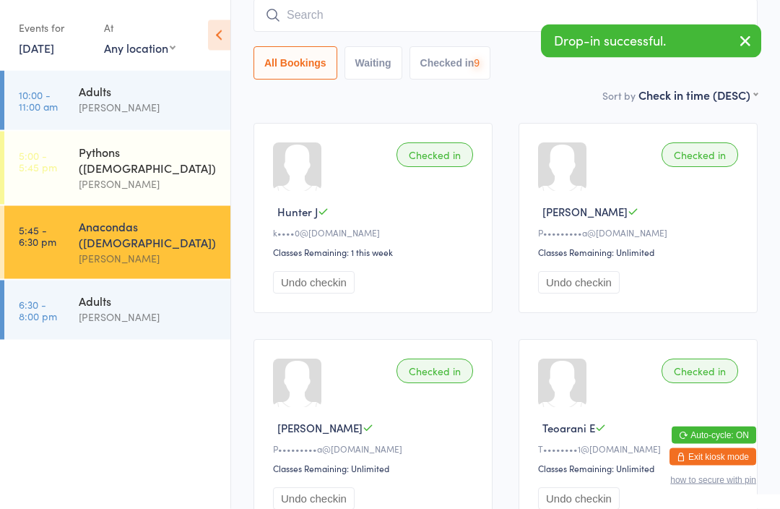
scroll to position [131, 0]
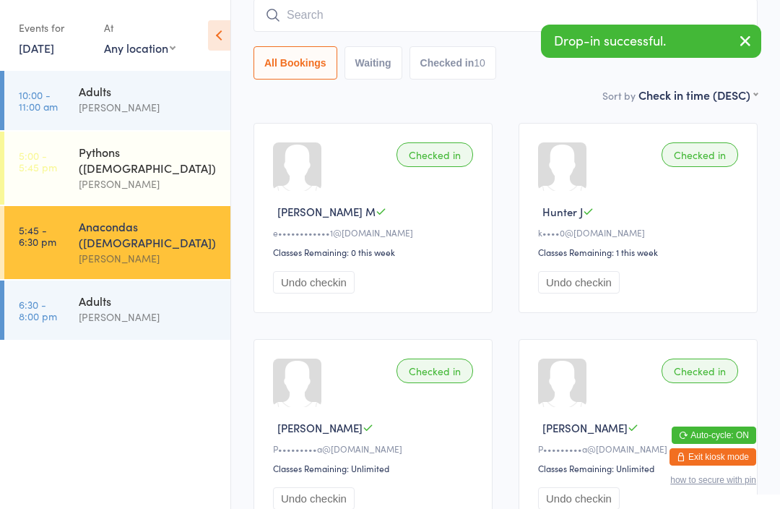
click at [376, 12] on input "search" at bounding box center [506, 15] width 504 height 33
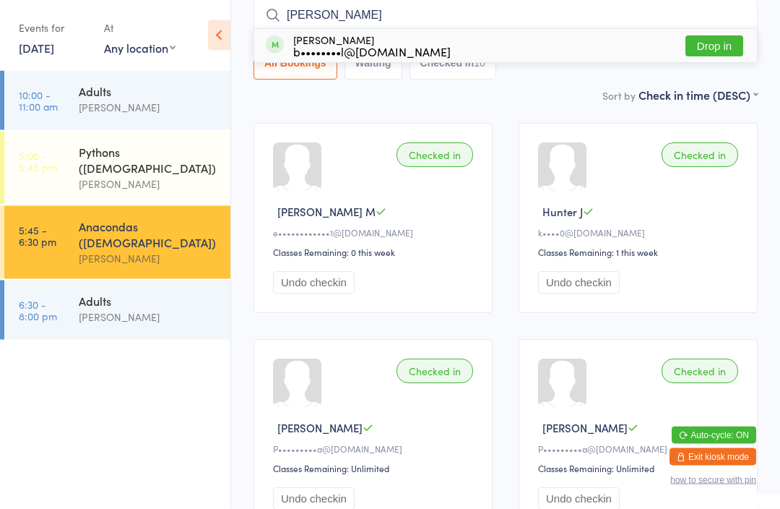
type input "Tyler"
click at [718, 53] on button "Drop in" at bounding box center [715, 46] width 58 height 21
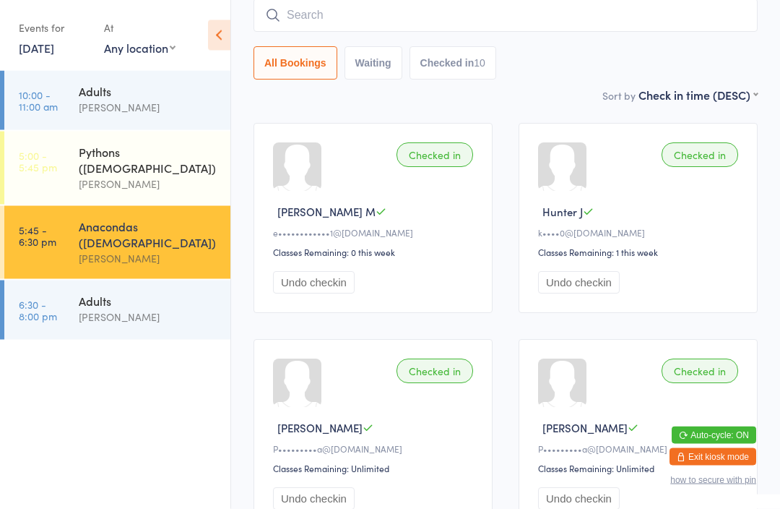
scroll to position [131, 0]
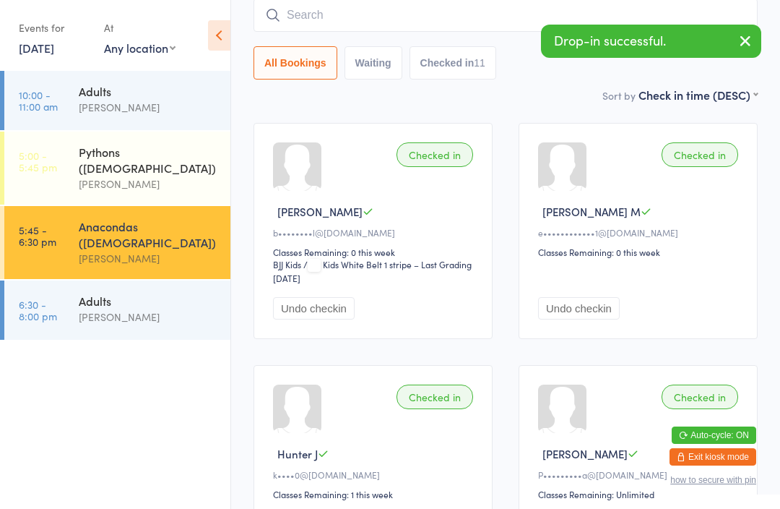
click at [347, 13] on input "search" at bounding box center [506, 15] width 504 height 33
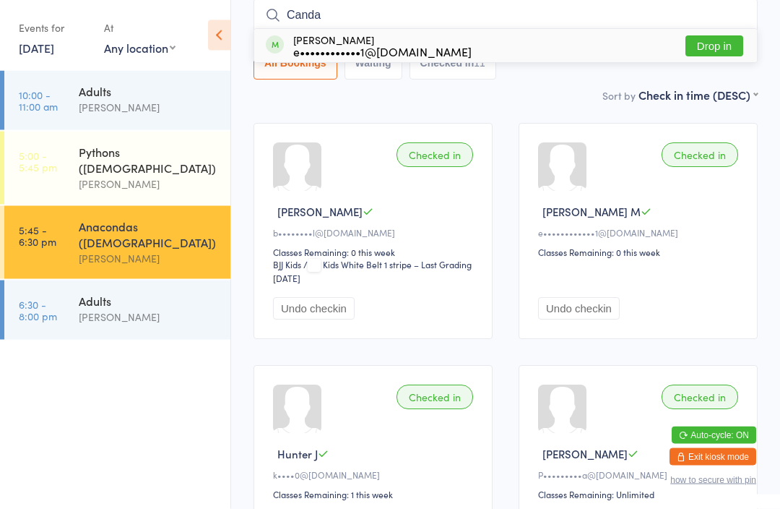
type input "Canda"
click at [718, 46] on button "Drop in" at bounding box center [715, 46] width 58 height 21
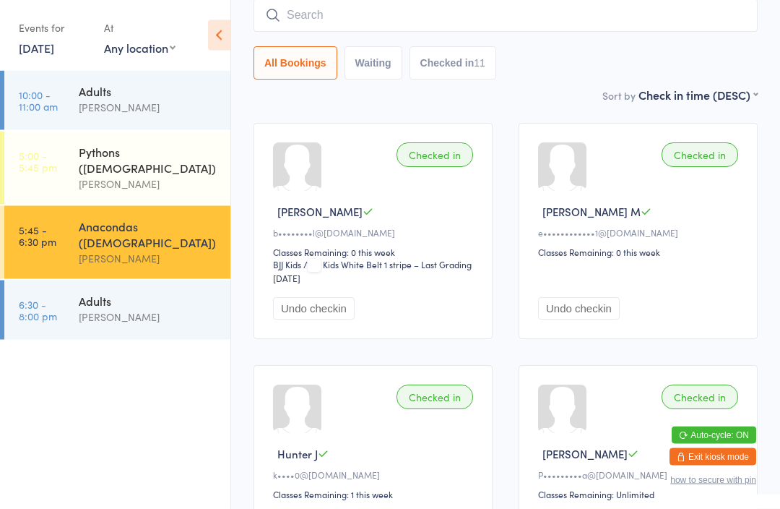
scroll to position [131, 0]
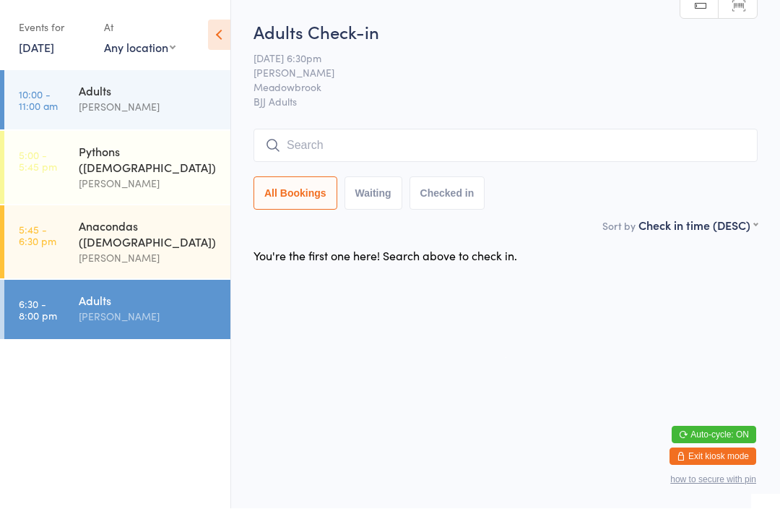
click at [393, 140] on input "search" at bounding box center [506, 145] width 504 height 33
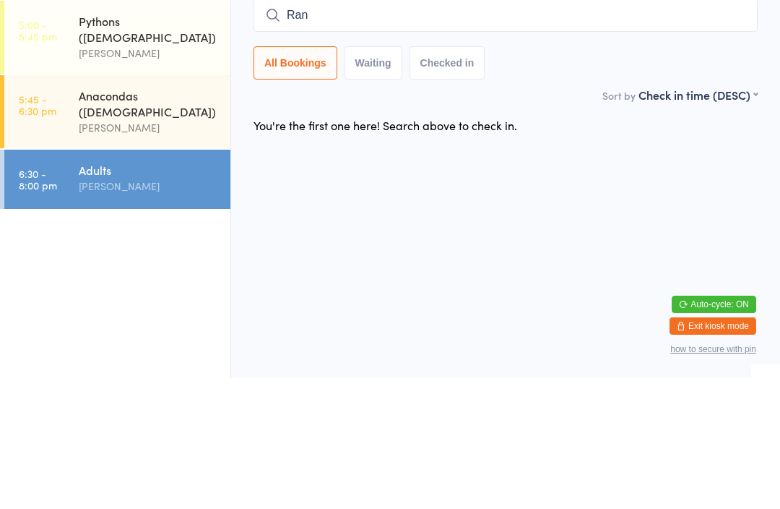
type input "Rane"
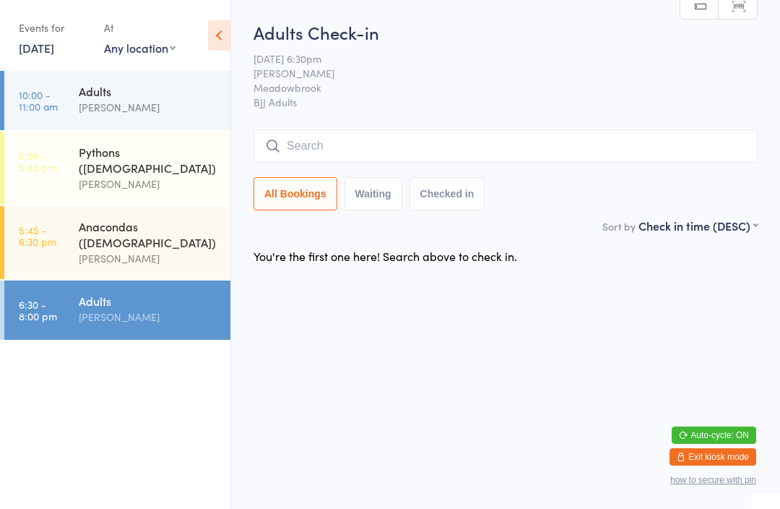
click at [387, 144] on input "search" at bounding box center [506, 145] width 504 height 33
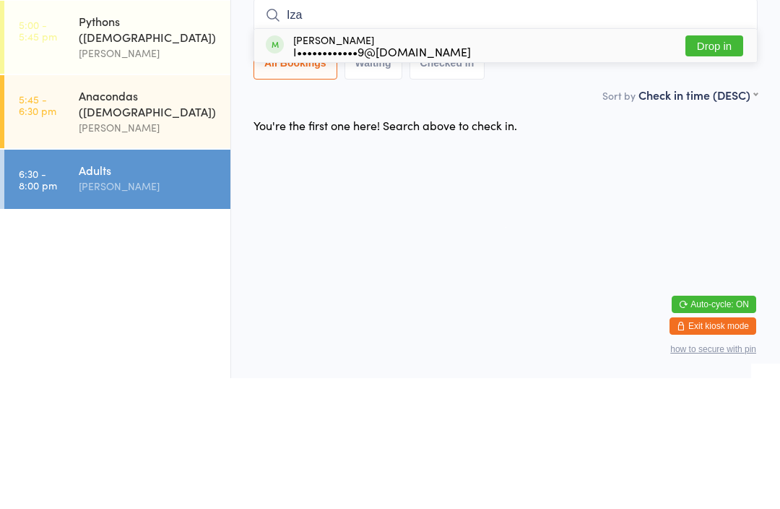
type input "Iza"
click at [712, 166] on button "Drop in" at bounding box center [715, 176] width 58 height 21
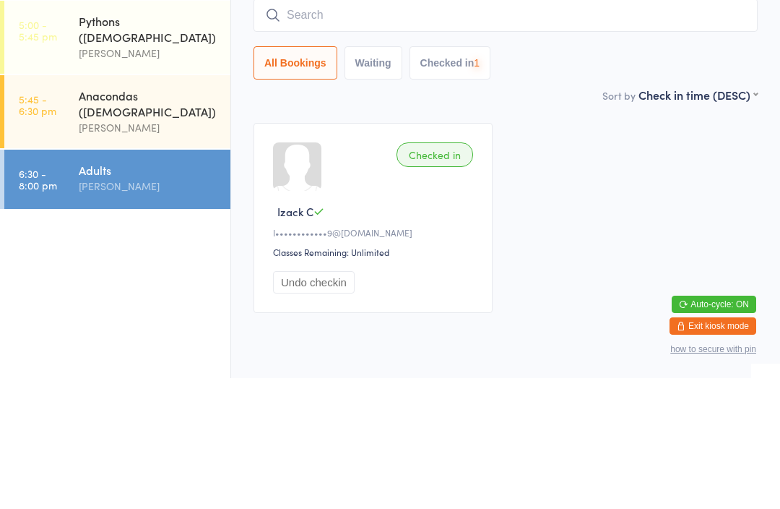
click at [444, 129] on input "search" at bounding box center [506, 145] width 504 height 33
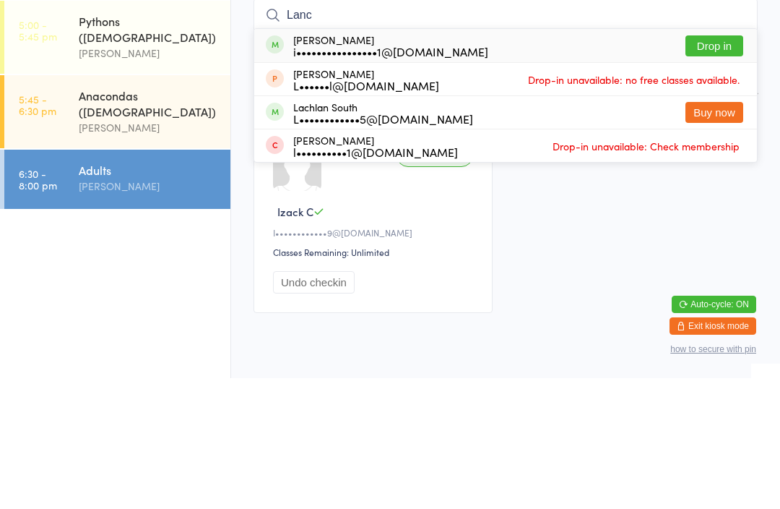
type input "Lanc"
click at [716, 166] on button "Drop in" at bounding box center [715, 176] width 58 height 21
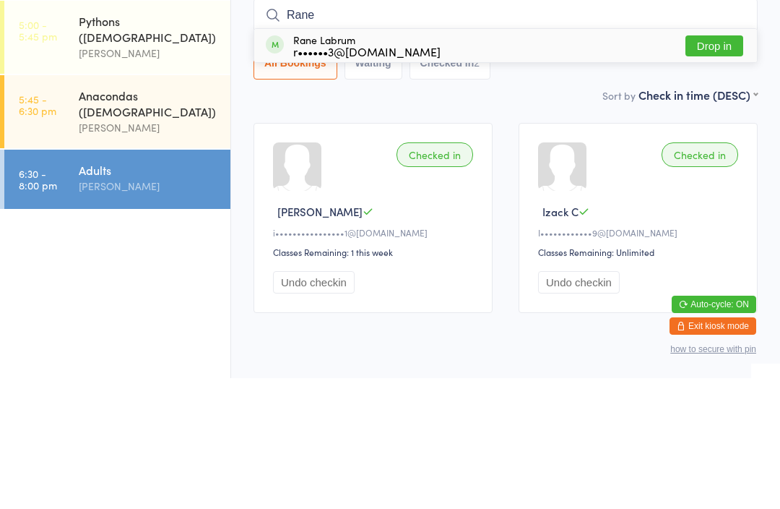
type input "Rane"
click at [710, 166] on button "Drop in" at bounding box center [715, 176] width 58 height 21
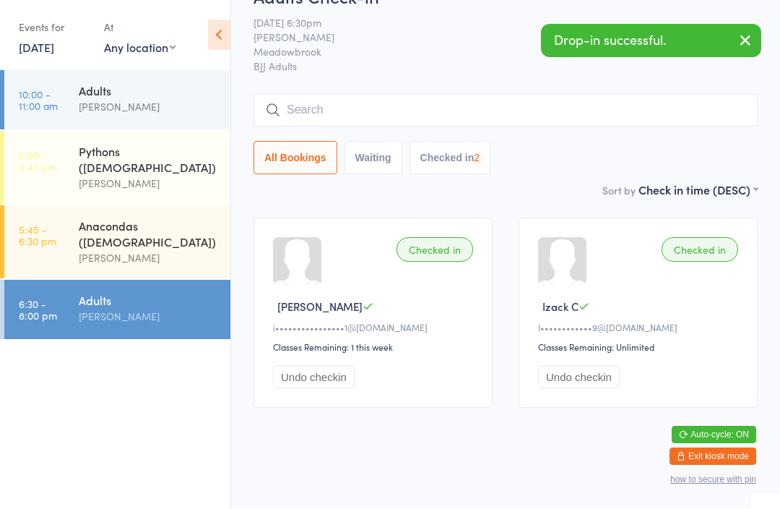
scroll to position [54, 0]
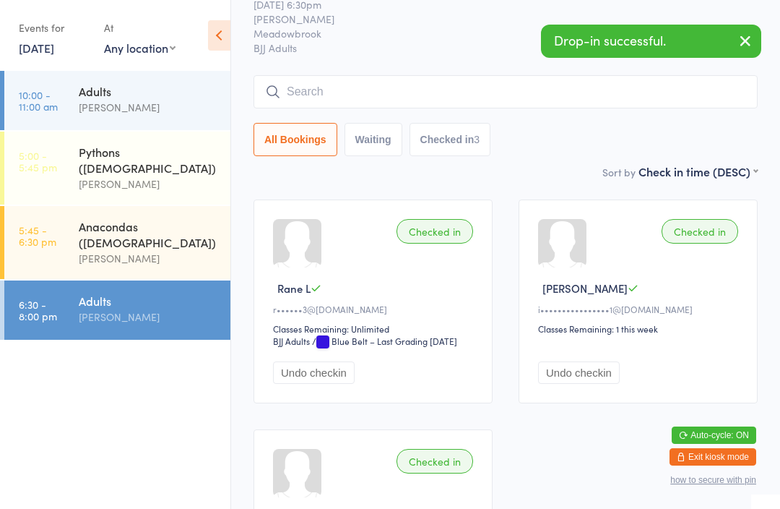
click at [366, 98] on input "search" at bounding box center [506, 91] width 504 height 33
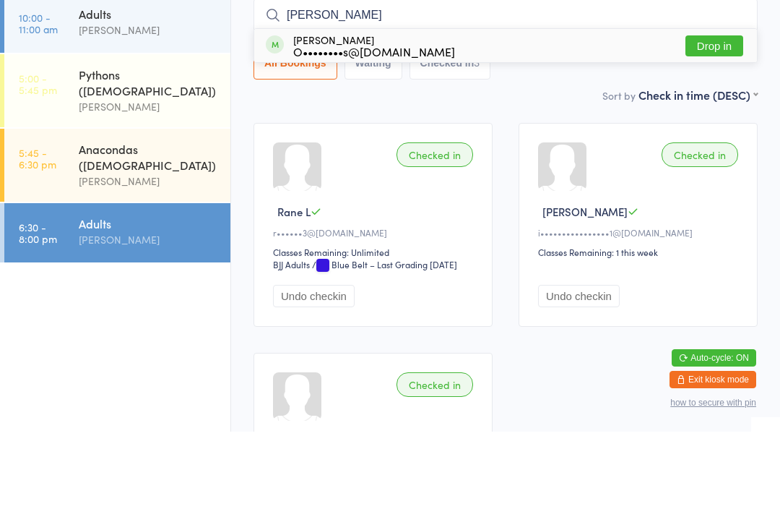
type input "[PERSON_NAME]"
click at [705, 113] on button "Drop in" at bounding box center [715, 123] width 58 height 21
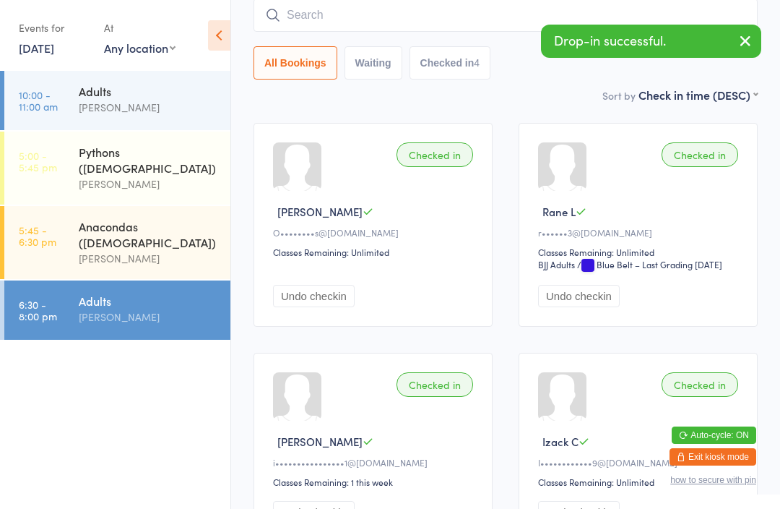
click at [394, 19] on input "search" at bounding box center [506, 15] width 504 height 33
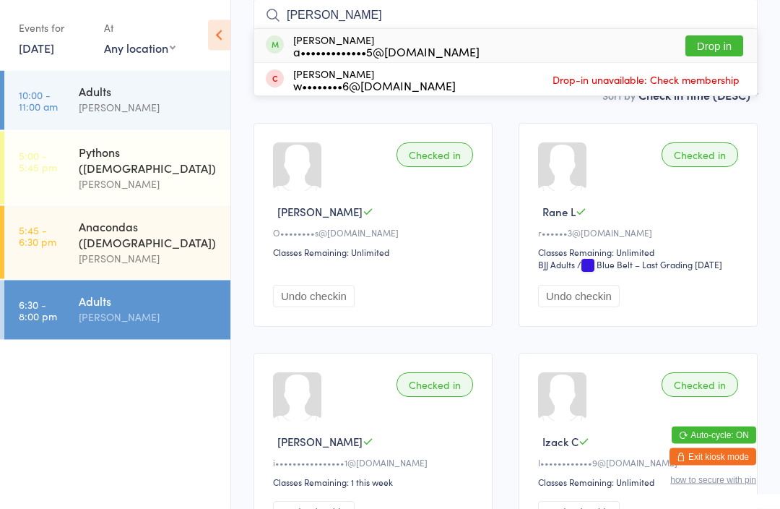
type input "[PERSON_NAME]"
click at [733, 40] on button "Drop in" at bounding box center [715, 46] width 58 height 21
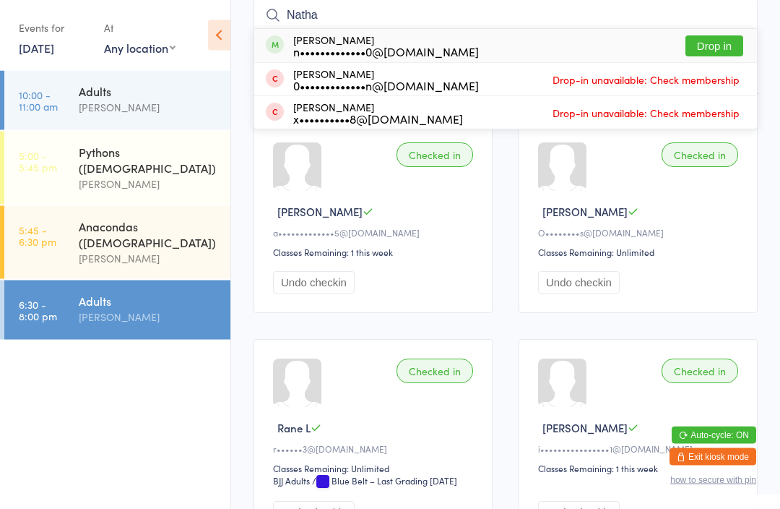
type input "Natha"
click at [710, 47] on button "Drop in" at bounding box center [715, 46] width 58 height 21
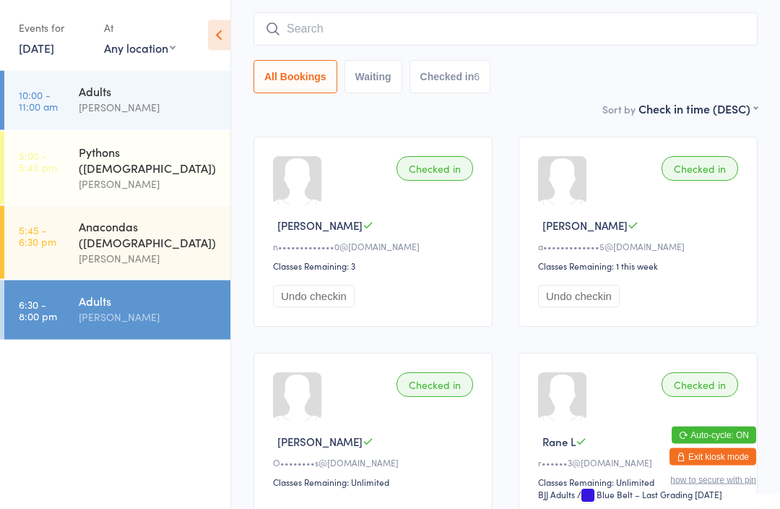
scroll to position [116, 0]
click at [389, 28] on input "search" at bounding box center [506, 29] width 504 height 33
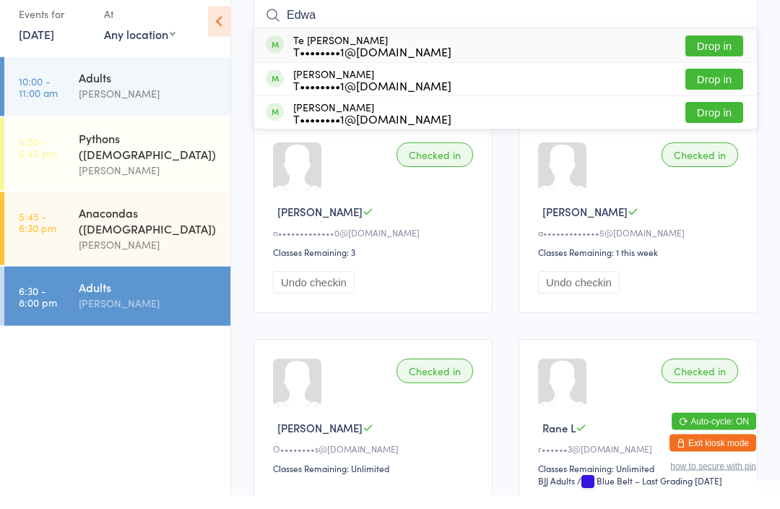
click at [771, 174] on ui-view "Adults Check-in [DATE] 6:30pm [PERSON_NAME] Meadowbrook BJJ Adults Manual searc…" at bounding box center [505, 345] width 549 height 882
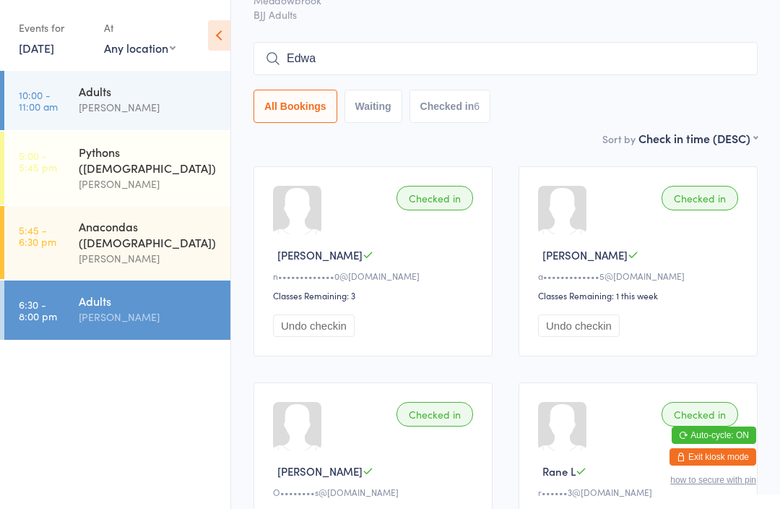
scroll to position [86, 0]
click at [443, 64] on input "Edwa" at bounding box center [506, 59] width 504 height 33
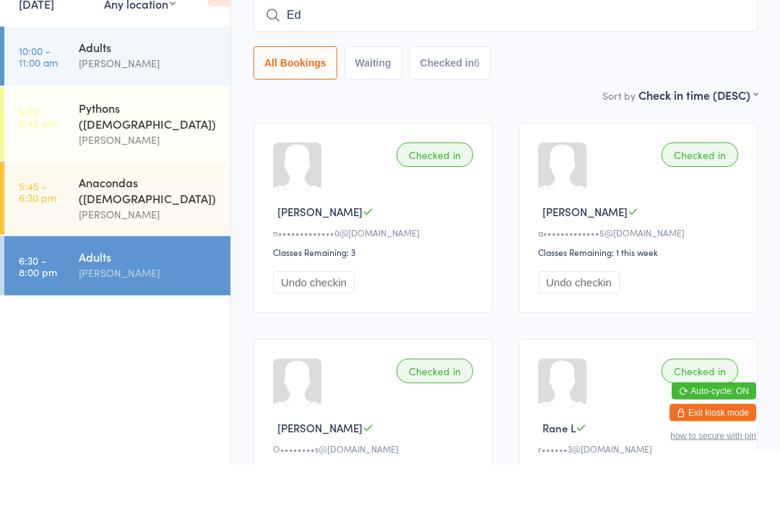
type input "E"
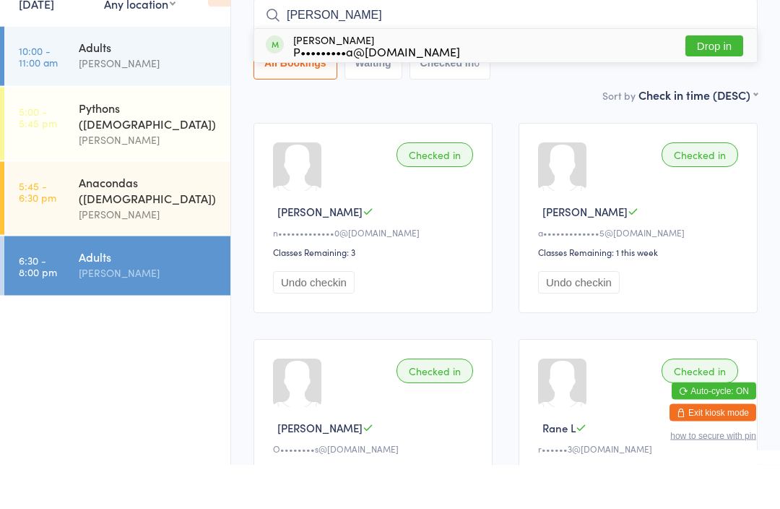
type input "[PERSON_NAME]"
click at [731, 80] on button "Drop in" at bounding box center [715, 90] width 58 height 21
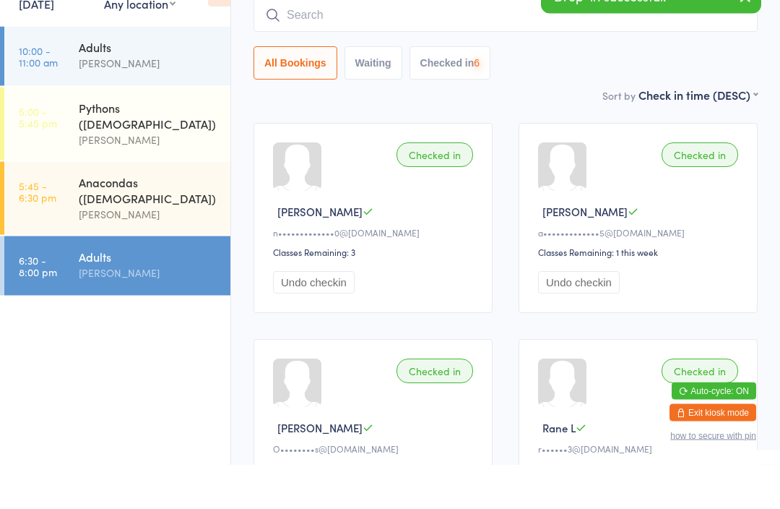
click at [418, 43] on input "search" at bounding box center [506, 59] width 504 height 33
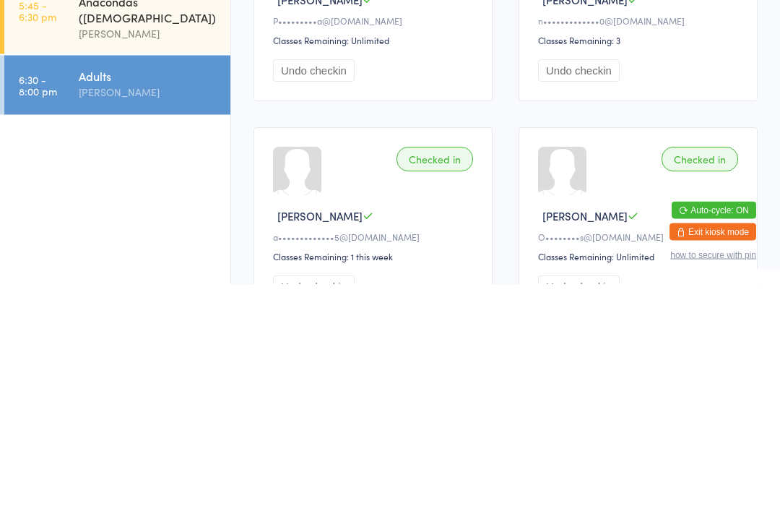
scroll to position [17, 0]
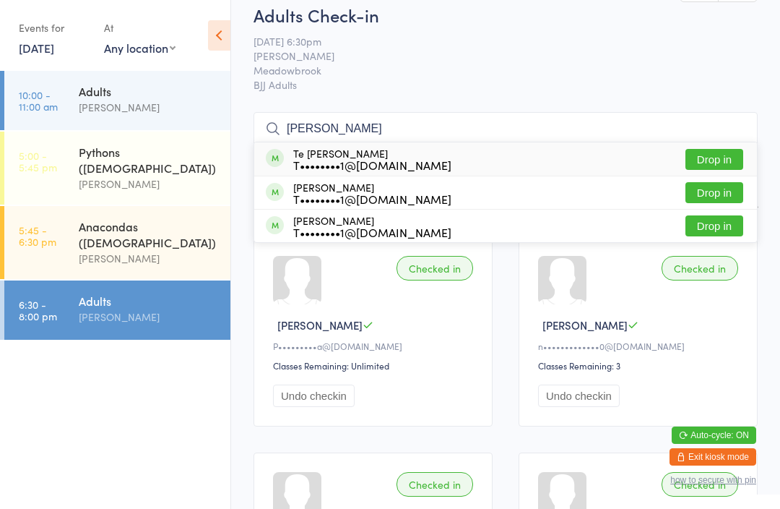
type input "[PERSON_NAME]"
click at [713, 194] on button "Drop in" at bounding box center [715, 192] width 58 height 21
